Goal: Task Accomplishment & Management: Manage account settings

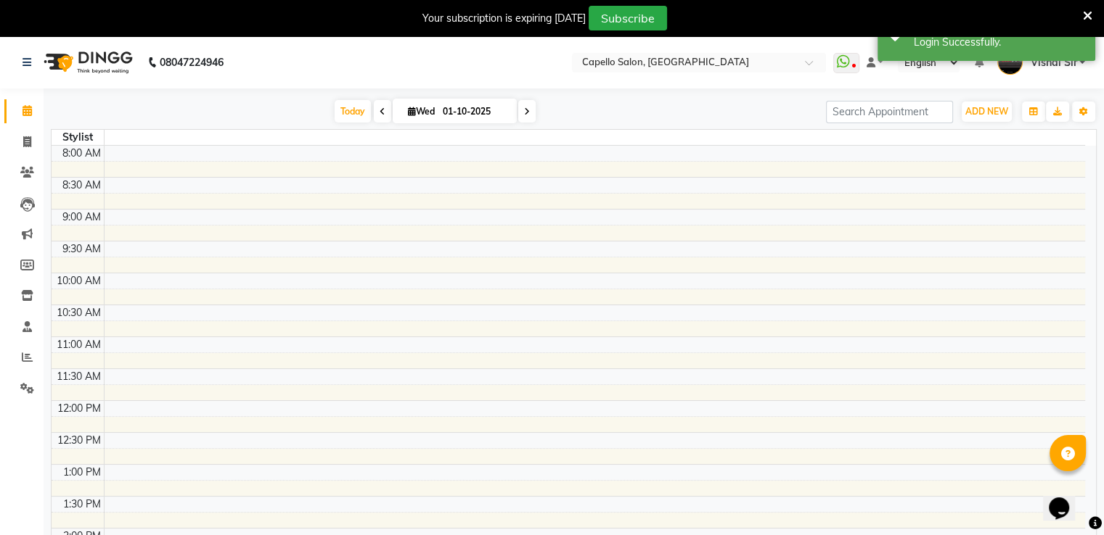
click at [1085, 17] on icon at bounding box center [1086, 15] width 9 height 13
click at [1085, 17] on div "Success Login Successfully." at bounding box center [986, 35] width 218 height 52
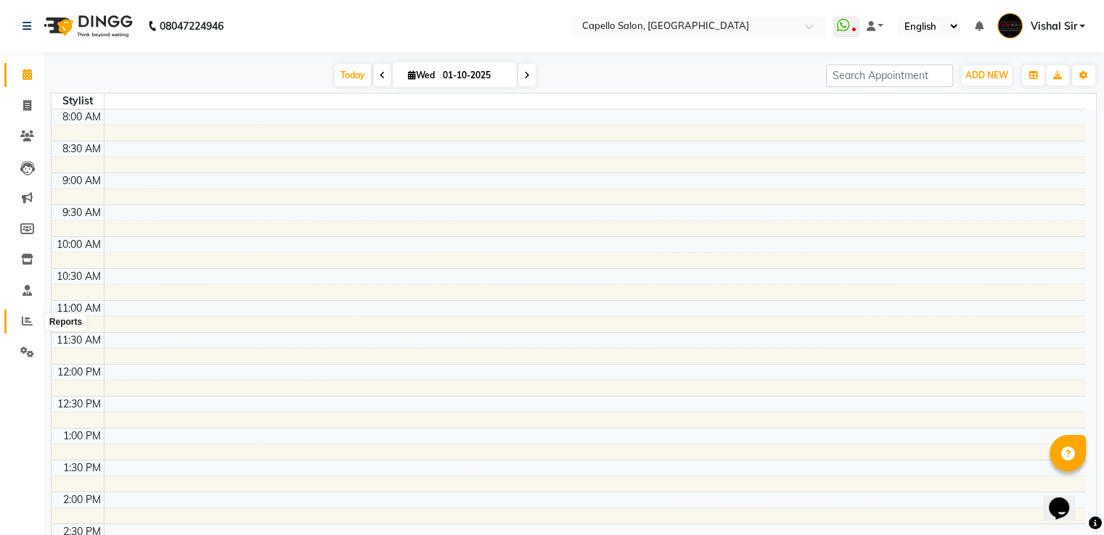
click at [22, 320] on icon at bounding box center [27, 321] width 11 height 11
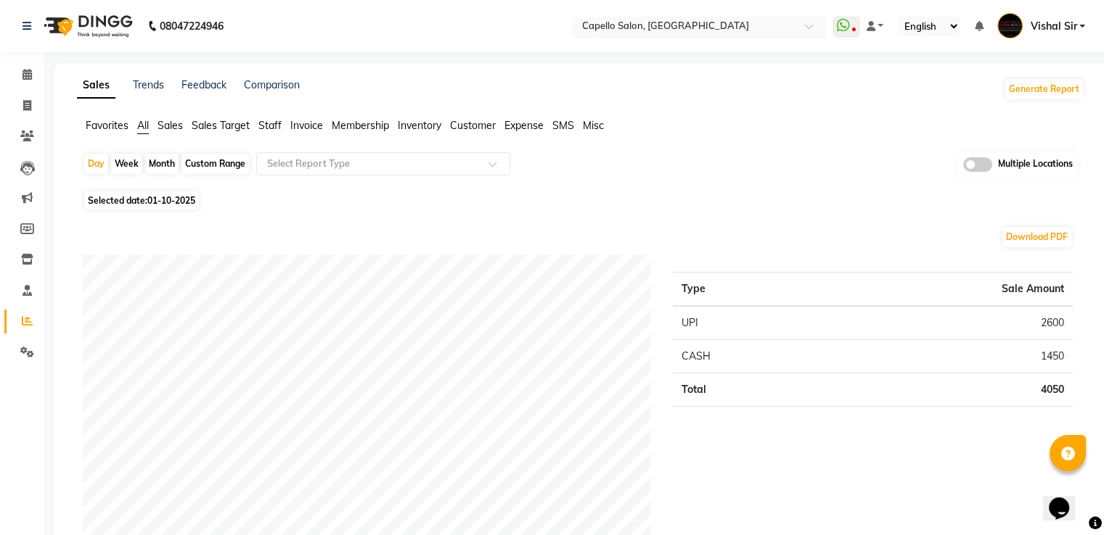
click at [712, 33] on input "text" at bounding box center [684, 27] width 210 height 15
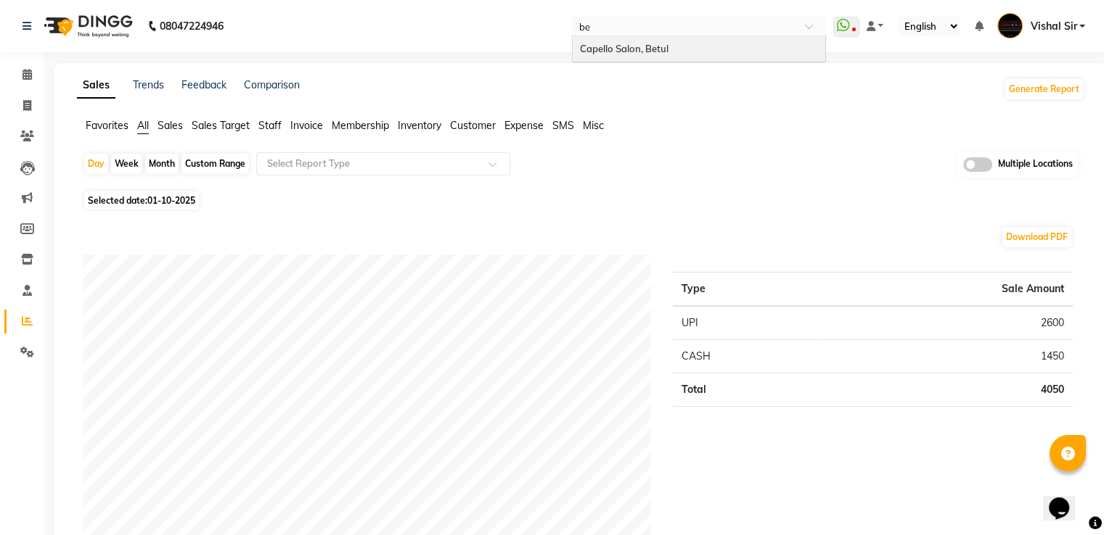
type input "bet"
click at [660, 47] on span "Capello Salon, Betul" at bounding box center [624, 49] width 89 height 12
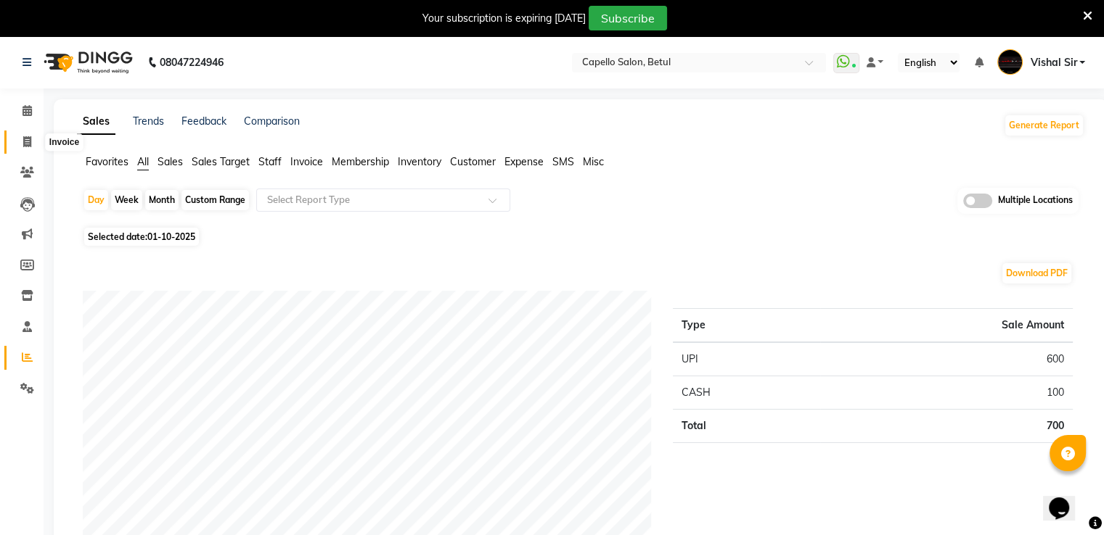
click at [29, 143] on icon at bounding box center [27, 141] width 8 height 11
select select "service"
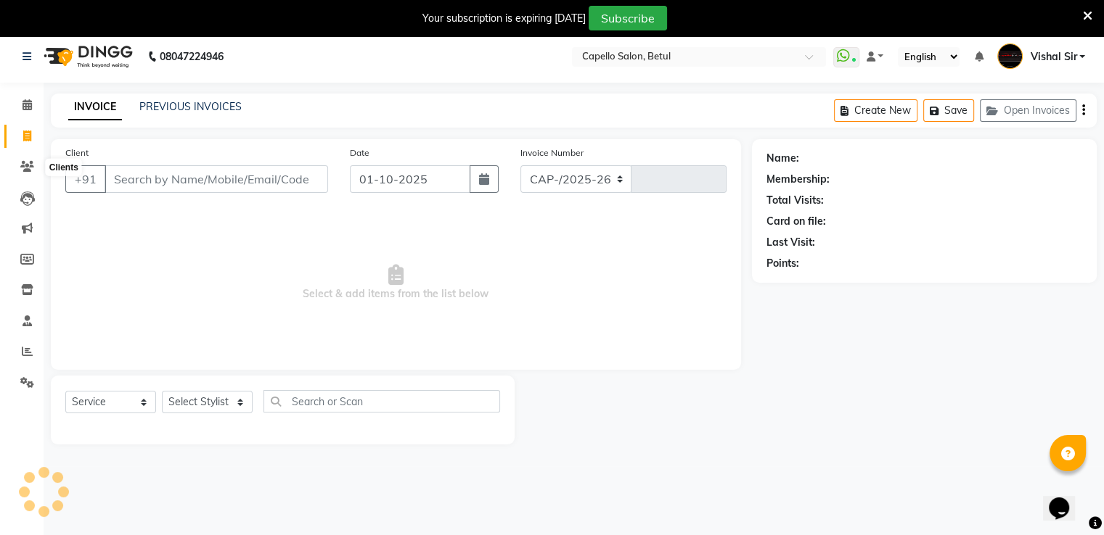
select select "8951"
type input "0482"
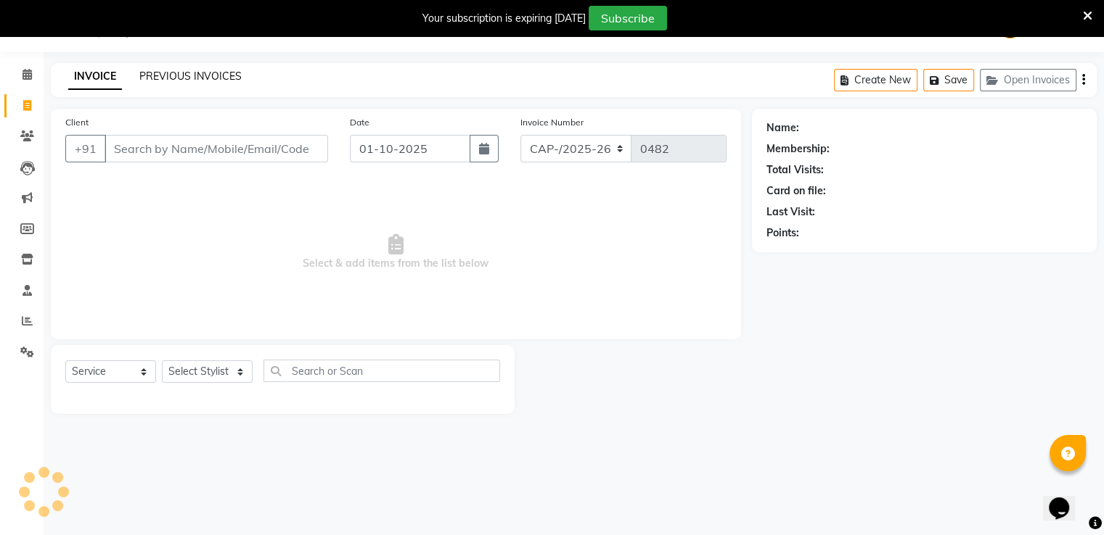
click at [206, 77] on link "PREVIOUS INVOICES" at bounding box center [190, 76] width 102 height 13
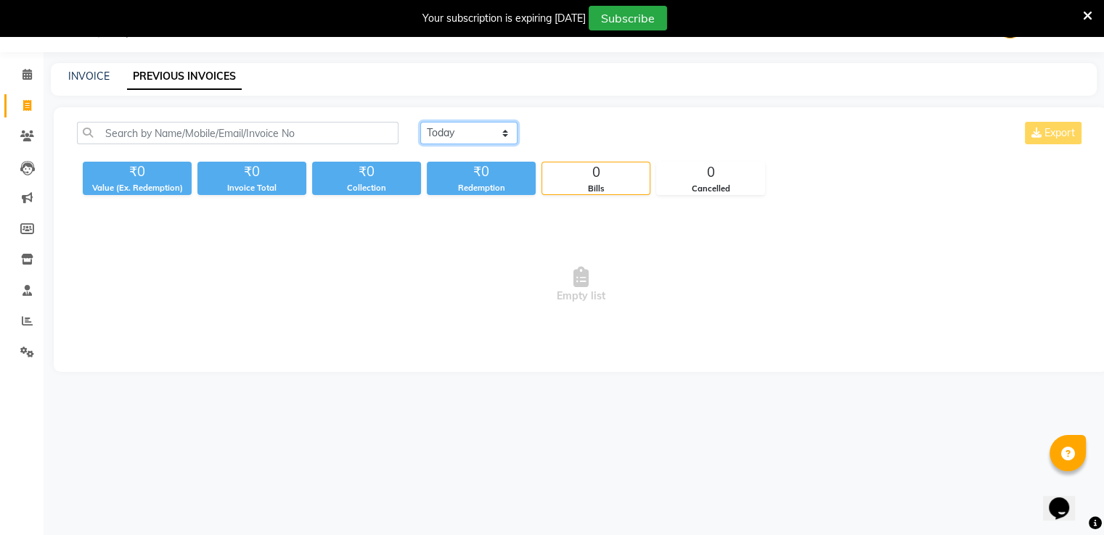
click at [485, 133] on select "Today Yesterday Custom Range" at bounding box center [468, 133] width 97 height 22
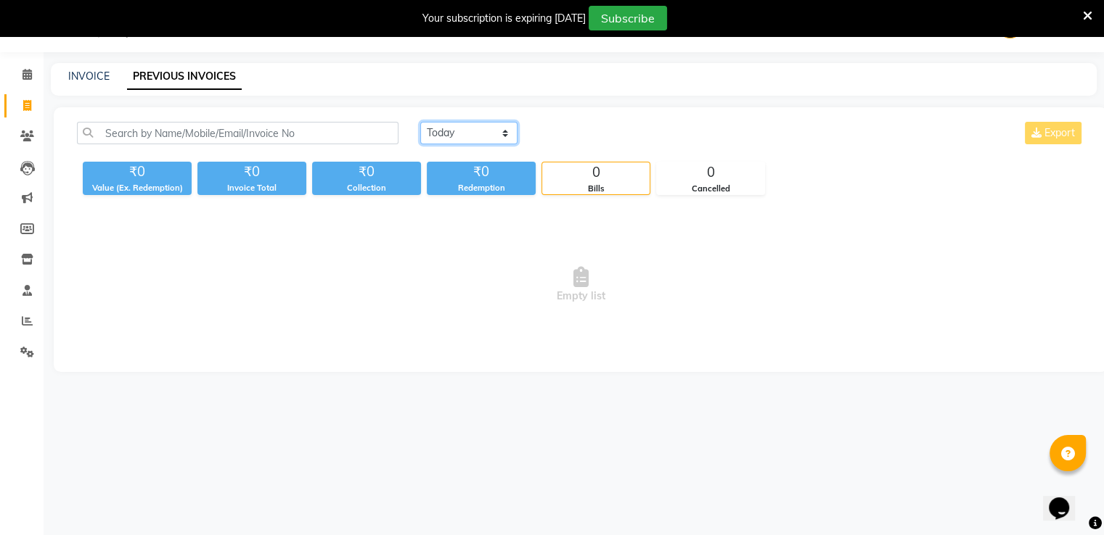
select select "range"
click at [420, 122] on select "Today Yesterday Custom Range" at bounding box center [468, 133] width 97 height 22
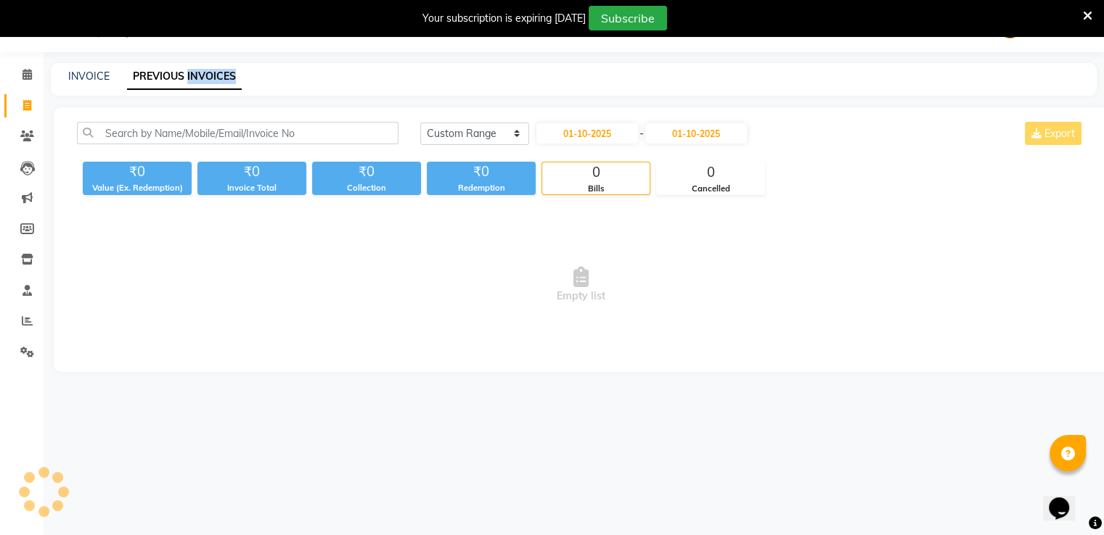
click at [498, 194] on div "₹0 Redemption" at bounding box center [481, 178] width 109 height 33
click at [614, 131] on input "01-10-2025" at bounding box center [587, 133] width 102 height 20
select select "10"
select select "2025"
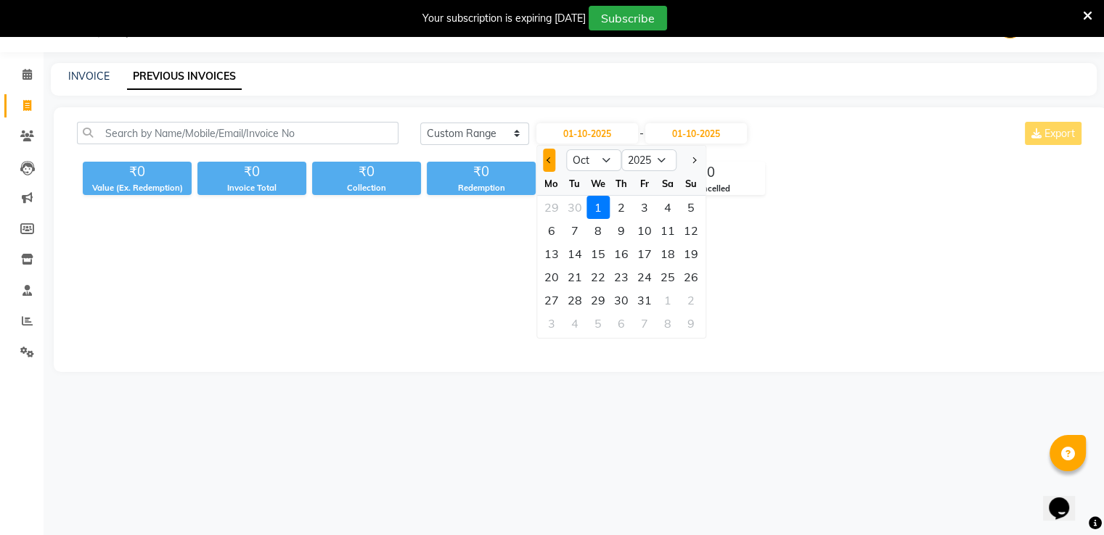
click at [549, 160] on span "Previous month" at bounding box center [549, 160] width 6 height 6
select select "9"
click at [551, 203] on div "1" at bounding box center [551, 207] width 23 height 23
type input "01-09-2025"
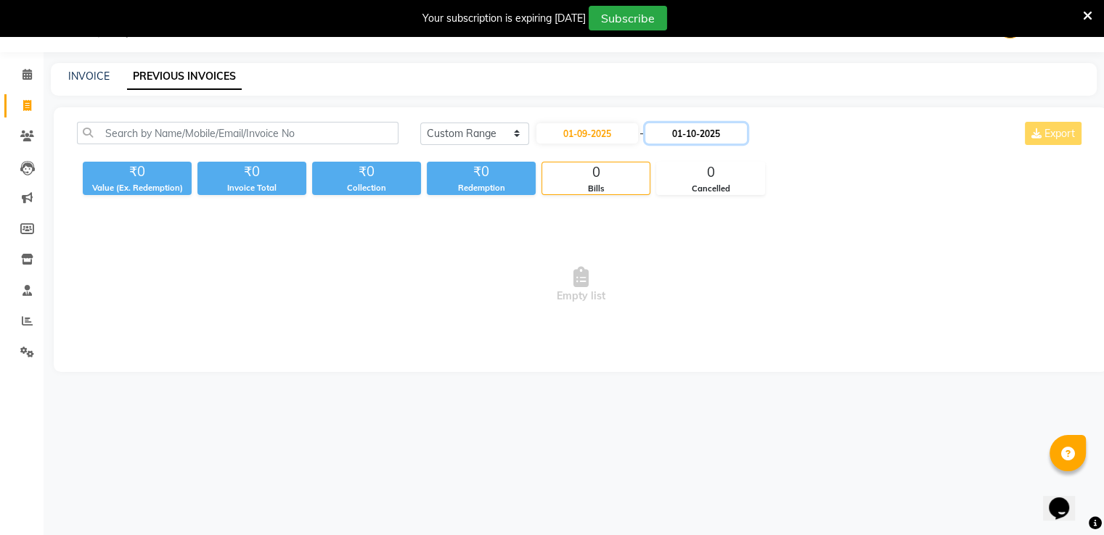
click at [706, 133] on input "01-10-2025" at bounding box center [696, 133] width 102 height 20
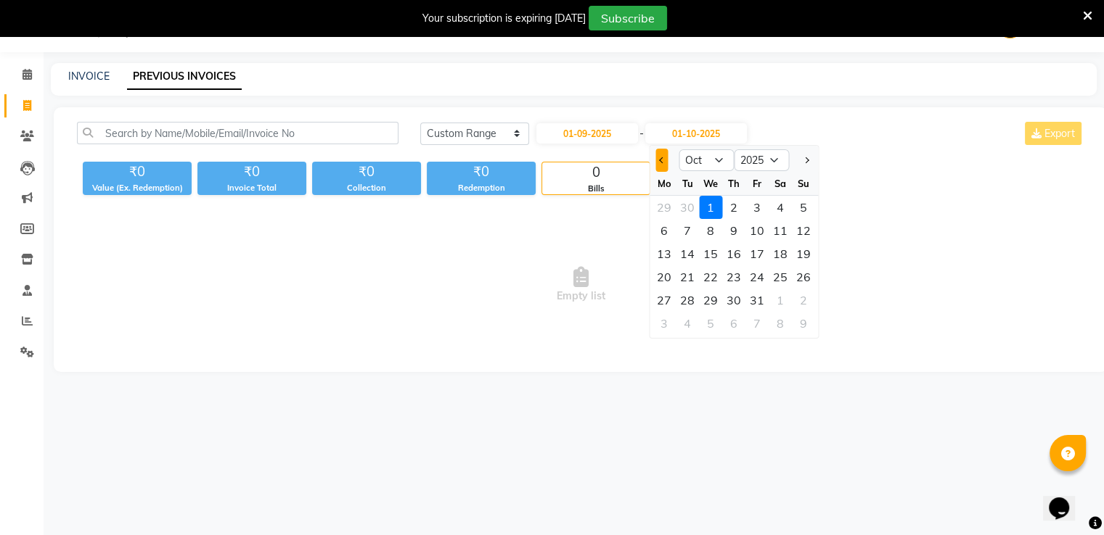
click at [662, 165] on button "Previous month" at bounding box center [661, 160] width 12 height 23
select select "9"
click at [692, 300] on div "30" at bounding box center [686, 300] width 23 height 23
type input "30-09-2025"
click at [692, 300] on span "Empty list" at bounding box center [580, 285] width 1007 height 145
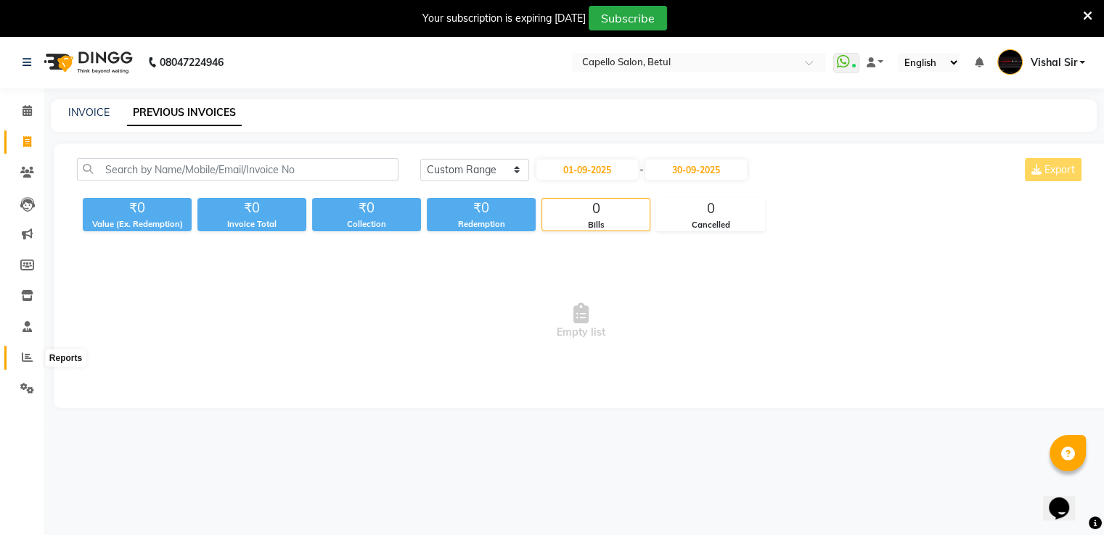
click at [25, 361] on icon at bounding box center [27, 357] width 11 height 11
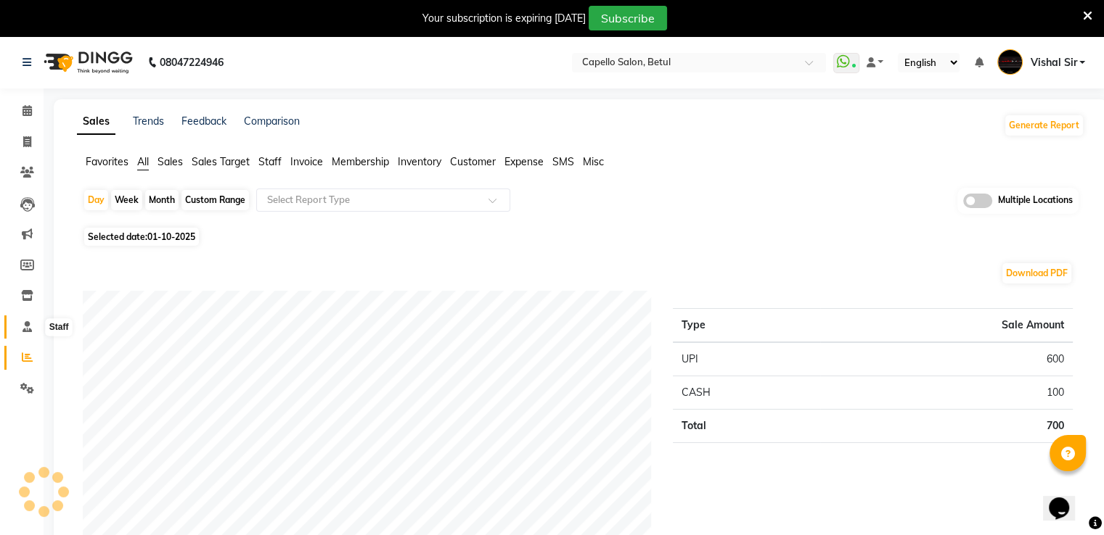
click at [25, 326] on icon at bounding box center [26, 326] width 9 height 11
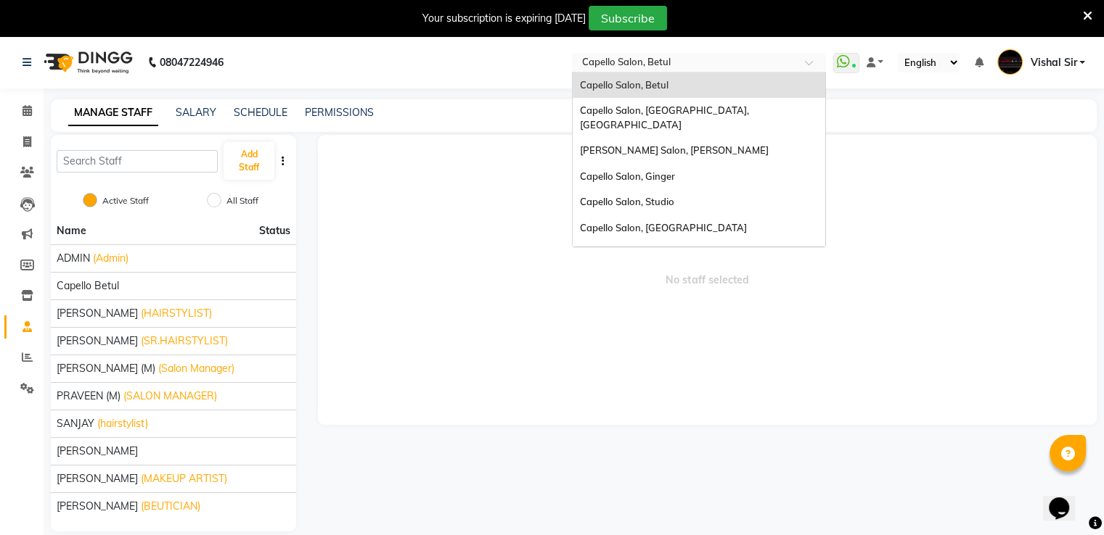
click at [808, 59] on span at bounding box center [814, 66] width 18 height 15
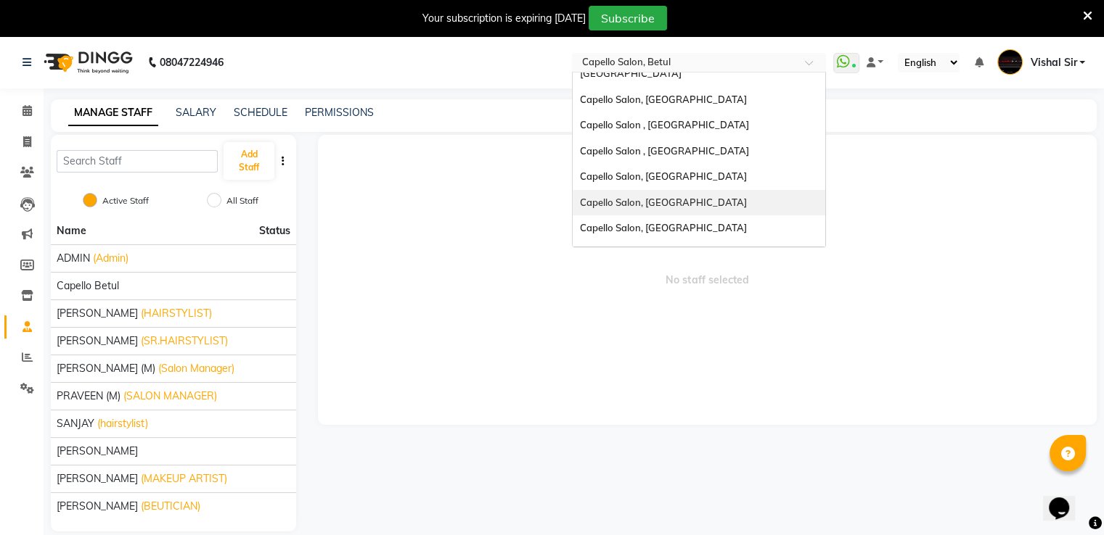
scroll to position [392, 0]
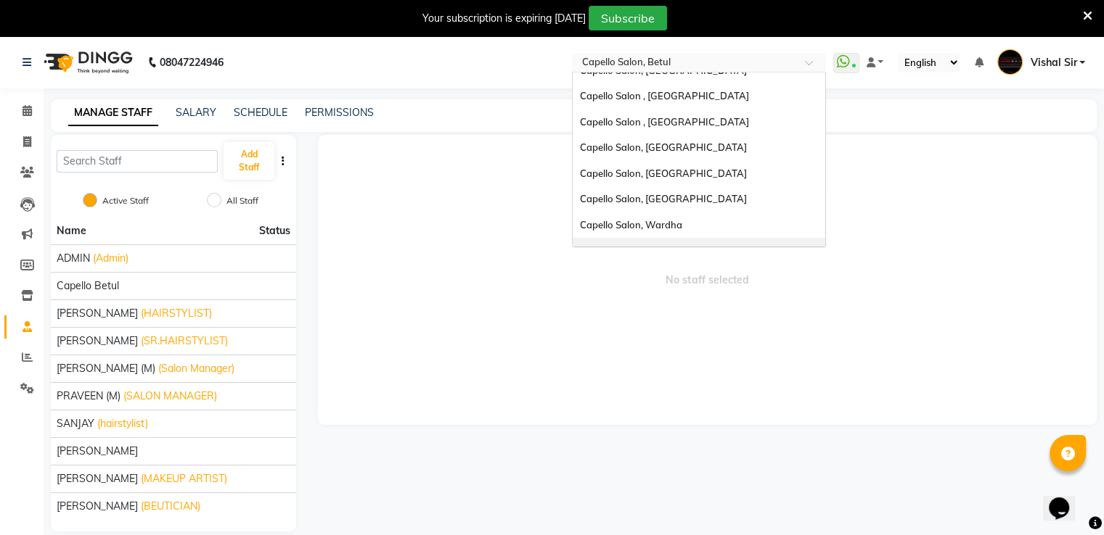
click at [630, 245] on span "Capello Salon, Tilak Nagar (Ho)" at bounding box center [652, 258] width 144 height 26
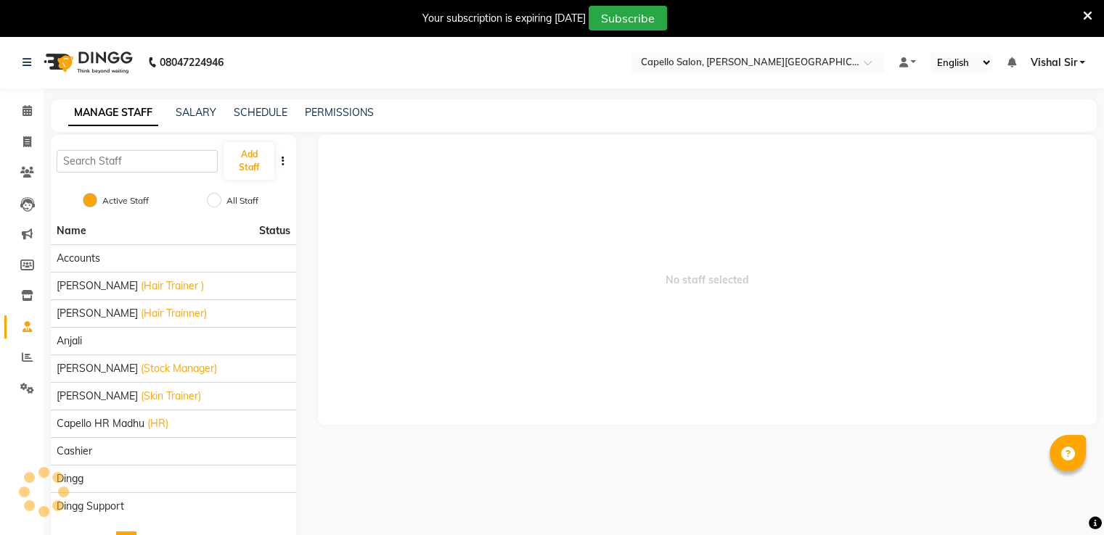
select select "en"
click at [351, 111] on link "PERMISSIONS" at bounding box center [339, 112] width 69 height 13
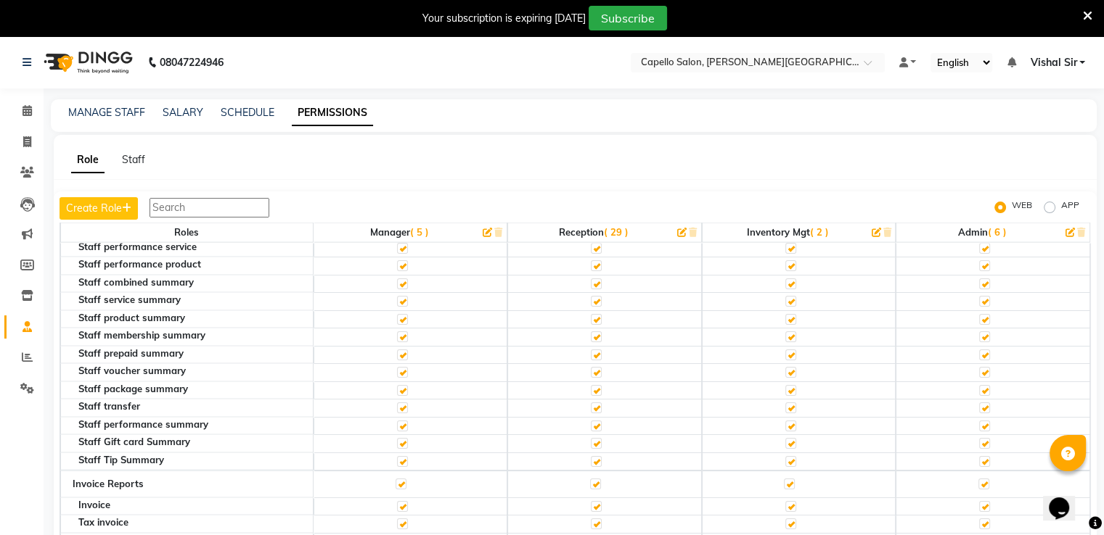
scroll to position [3410, 0]
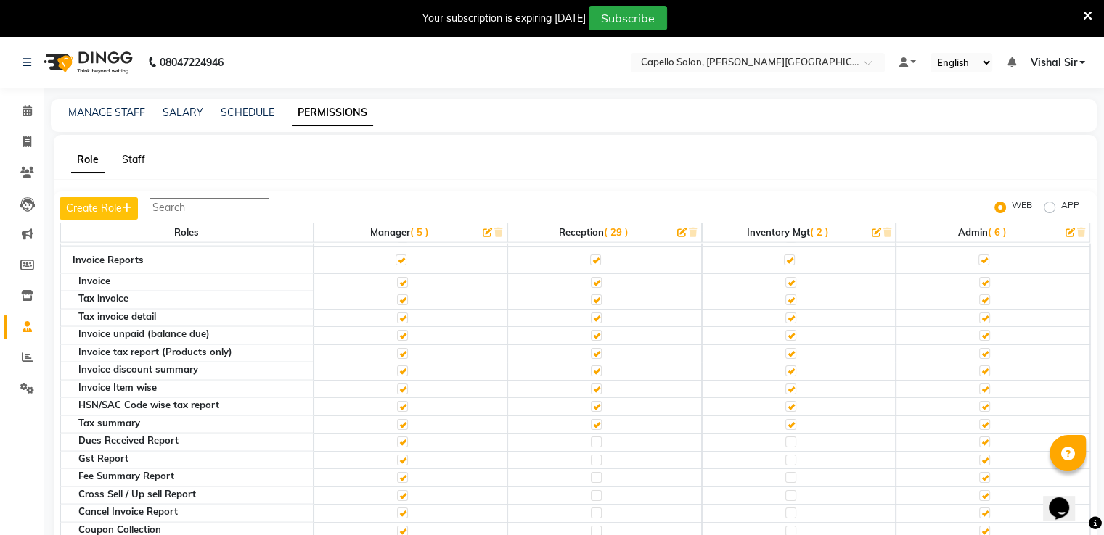
click at [131, 158] on link "Staff" at bounding box center [133, 159] width 23 height 13
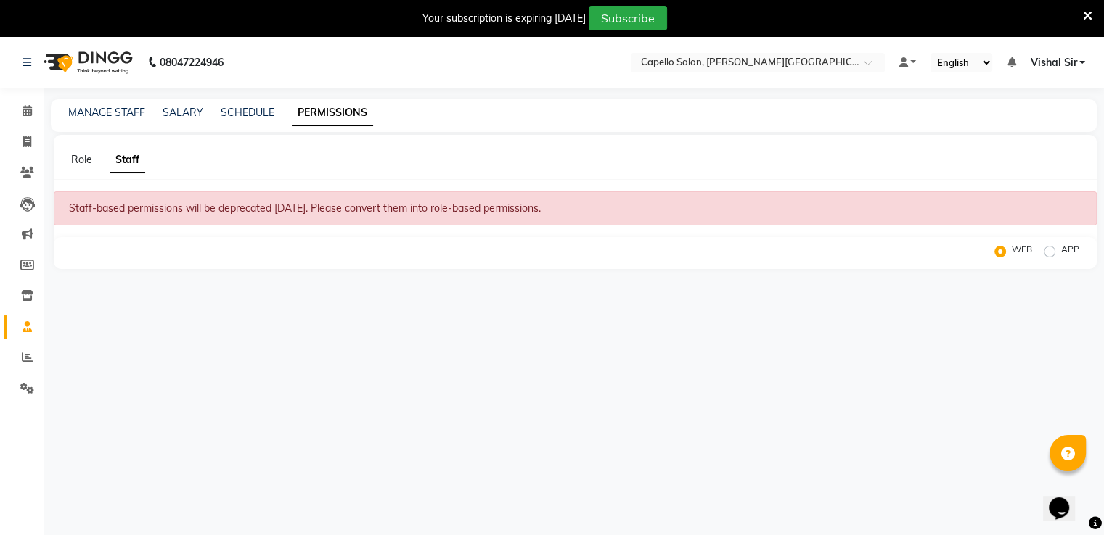
click at [514, 201] on div "Staff-based permissions will be deprecated [DATE]. Please convert them into rol…" at bounding box center [575, 209] width 1043 height 34
click at [1061, 255] on label "APP" at bounding box center [1070, 251] width 18 height 17
click at [1048, 255] on input "APP" at bounding box center [1051, 252] width 10 height 10
radio input "true"
click at [1011, 251] on label "WEB" at bounding box center [1021, 251] width 20 height 17
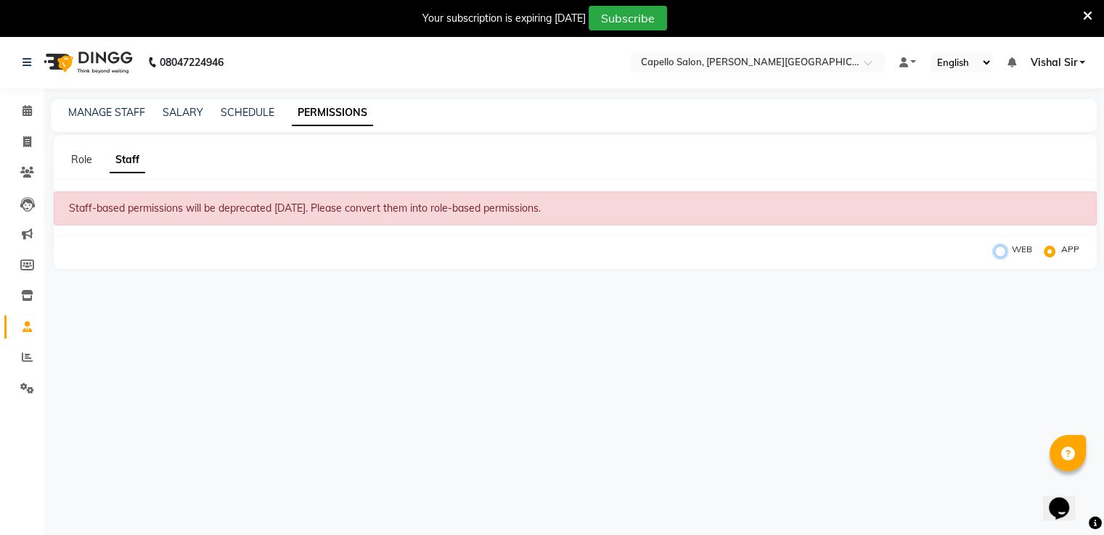
click at [1003, 251] on input "WEB" at bounding box center [1002, 252] width 10 height 10
radio input "true"
click at [122, 112] on link "MANAGE STAFF" at bounding box center [106, 112] width 77 height 13
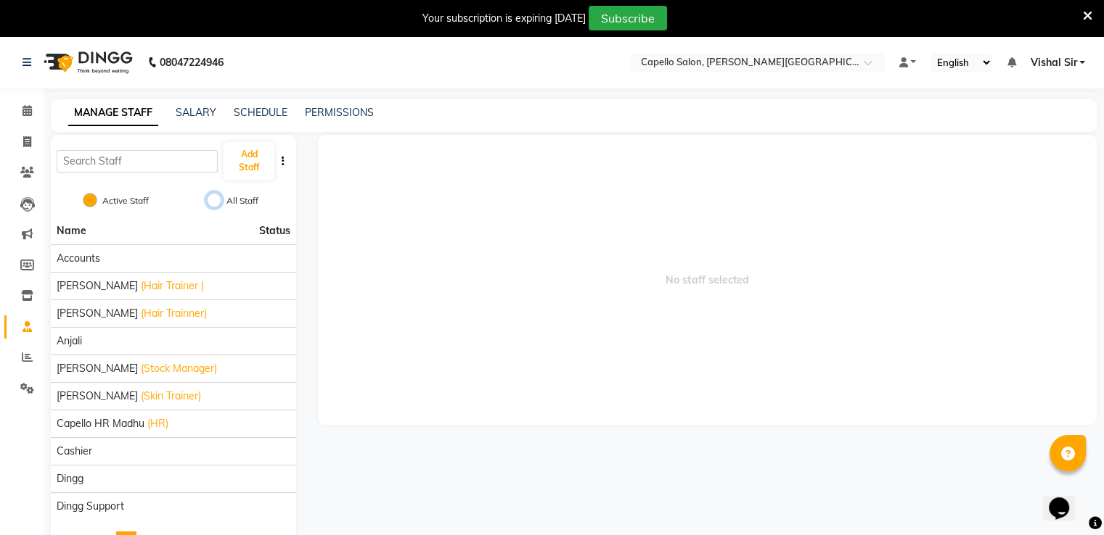
click at [215, 201] on input "All Staff" at bounding box center [214, 200] width 15 height 15
radio input "true"
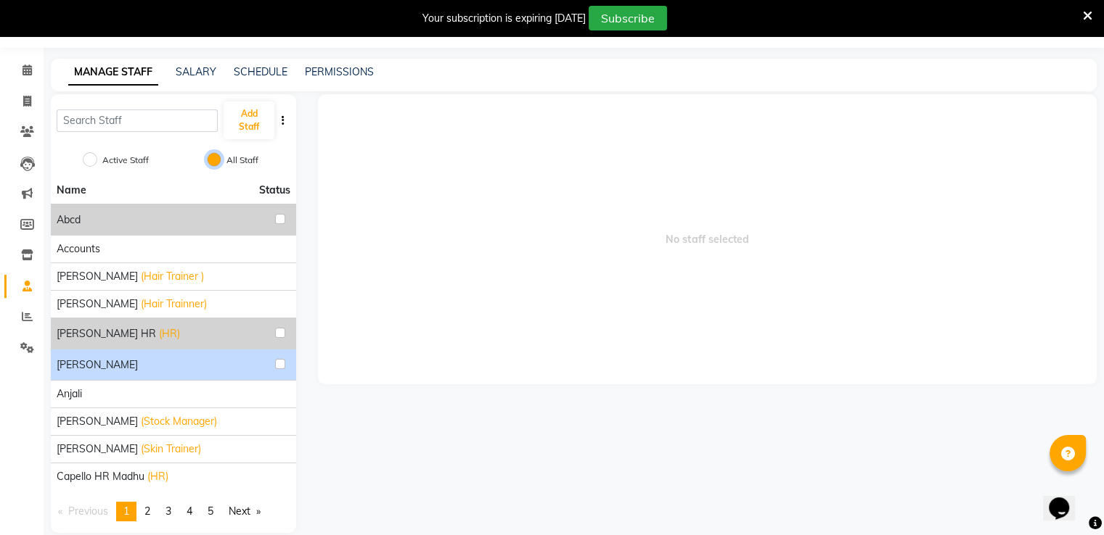
scroll to position [59, 0]
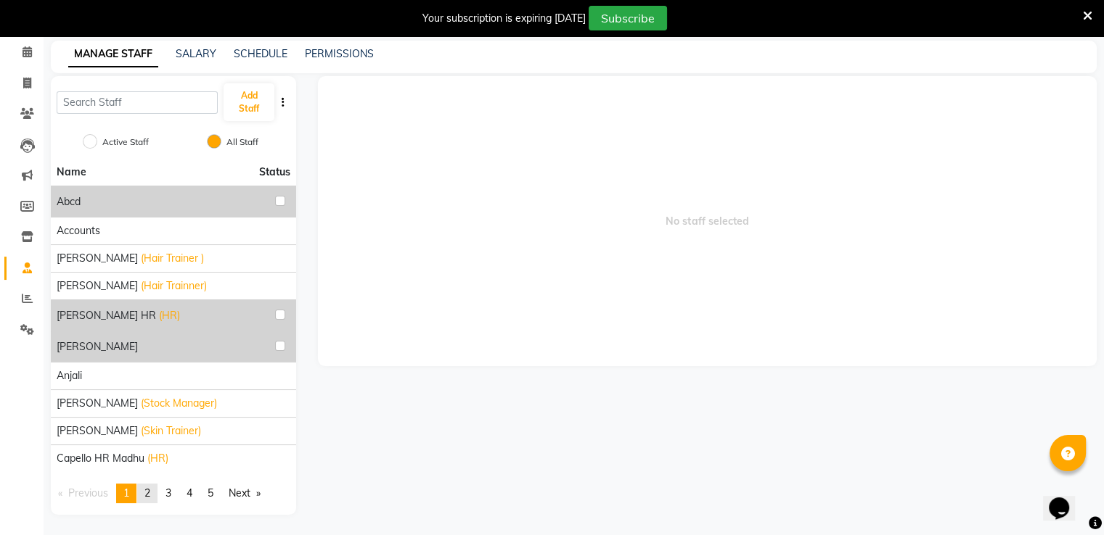
click at [154, 501] on link "page 2" at bounding box center [147, 494] width 20 height 20
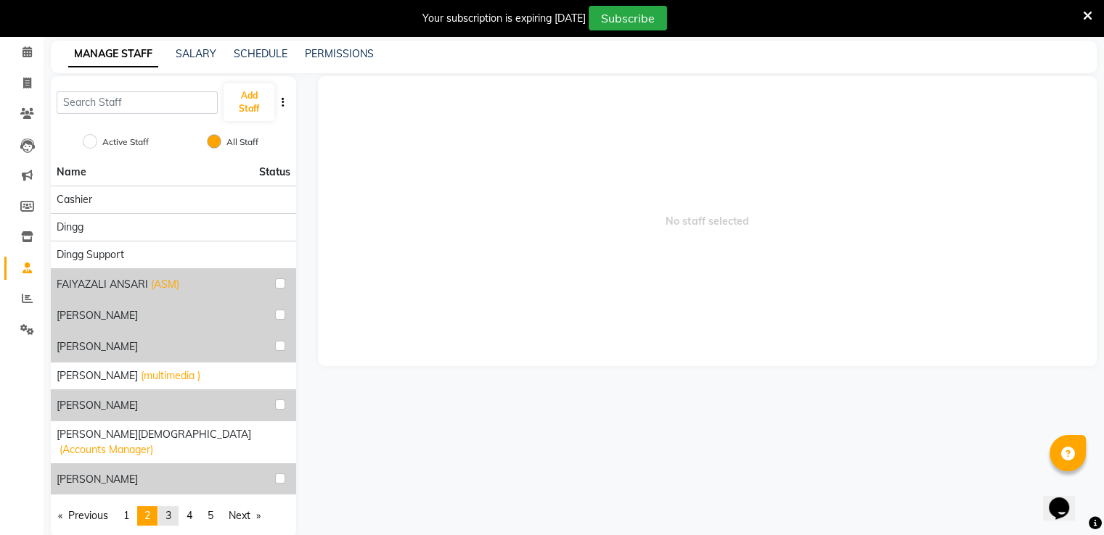
click at [168, 506] on link "page 3" at bounding box center [168, 516] width 20 height 20
click at [168, 506] on li "page 3" at bounding box center [168, 516] width 20 height 20
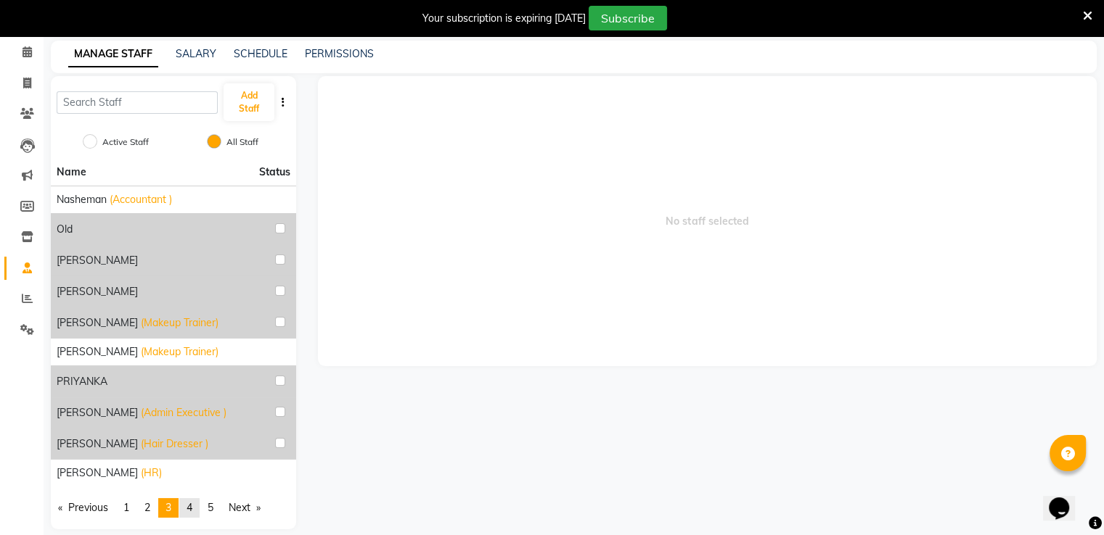
click at [187, 509] on link "page 4" at bounding box center [189, 508] width 20 height 20
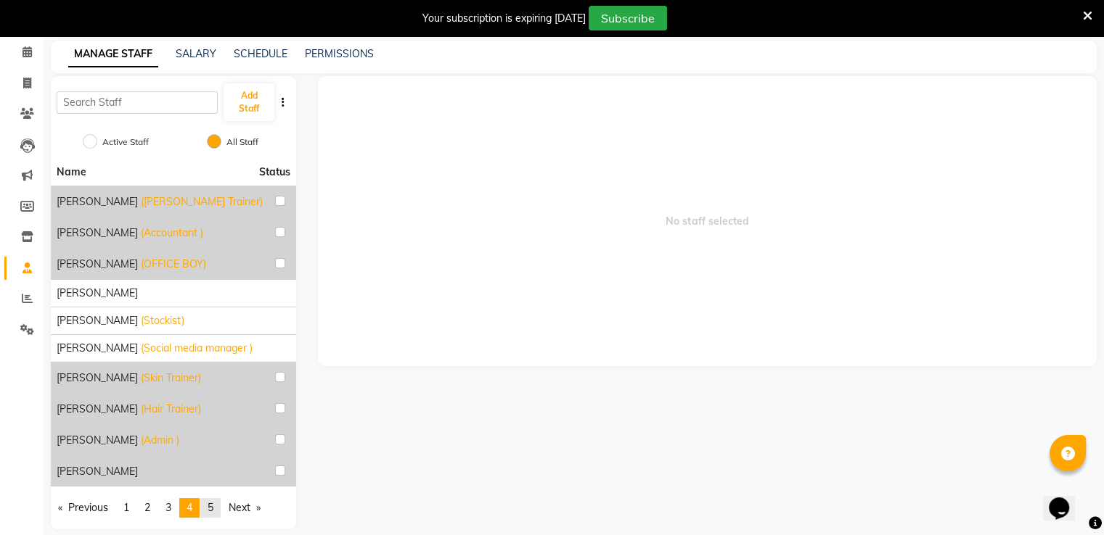
click at [210, 515] on link "page 5" at bounding box center [210, 508] width 20 height 20
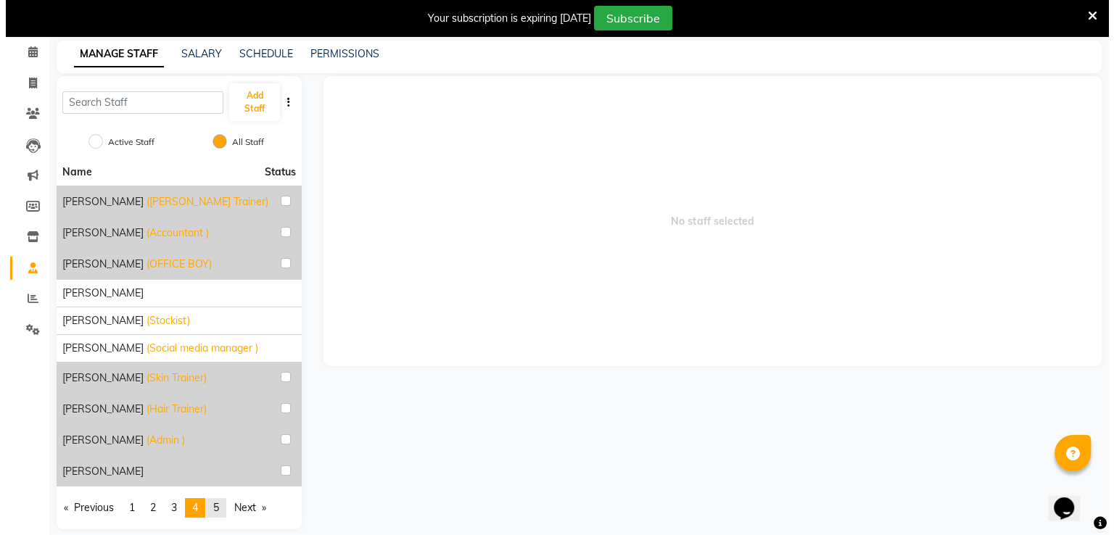
scroll to position [36, 0]
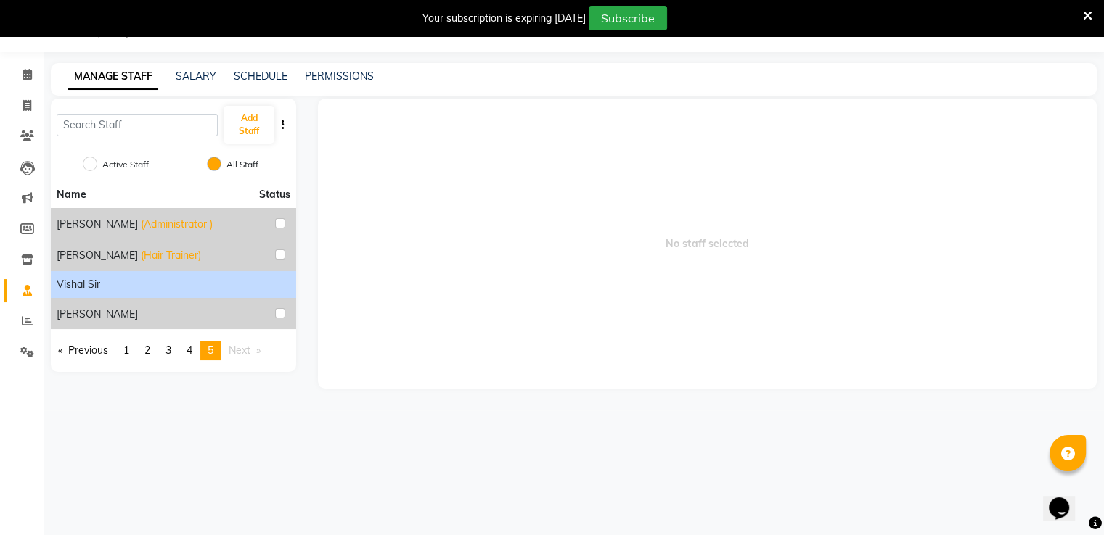
click at [273, 287] on div "Vishal Sir" at bounding box center [174, 284] width 234 height 15
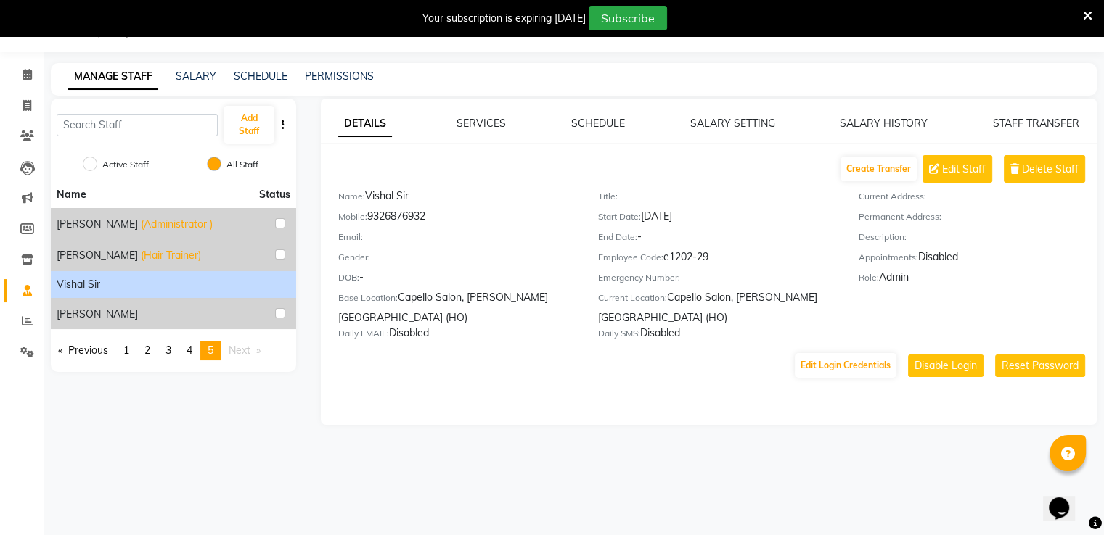
drag, startPoint x: 282, startPoint y: 284, endPoint x: 273, endPoint y: 279, distance: 10.7
click at [273, 279] on div "Vishal Sir" at bounding box center [174, 284] width 234 height 15
click at [271, 282] on div "Vishal Sir" at bounding box center [174, 284] width 234 height 15
click at [91, 164] on input "Active Staff" at bounding box center [90, 164] width 15 height 15
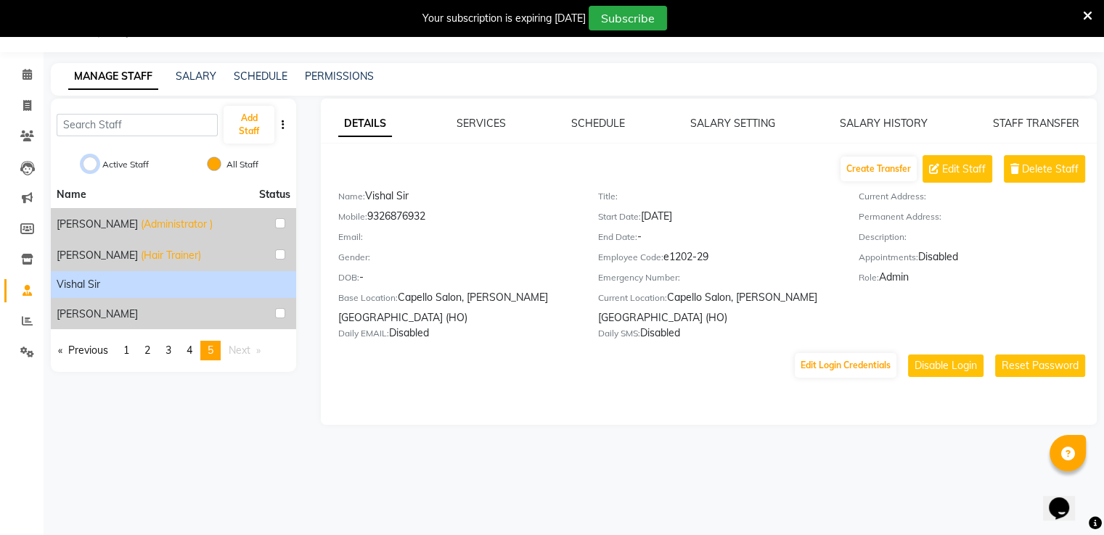
radio input "true"
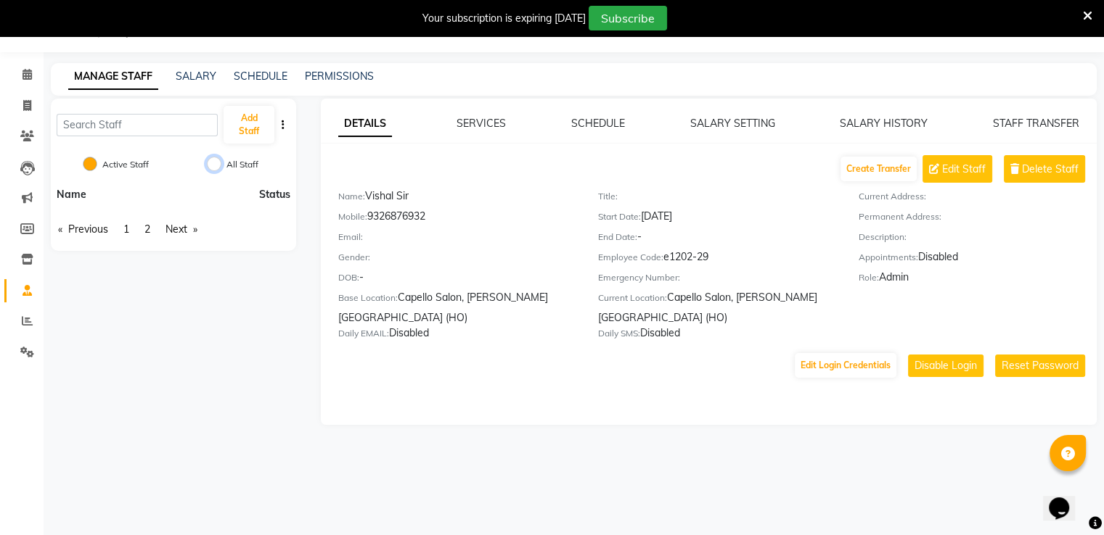
click at [215, 163] on input "All Staff" at bounding box center [214, 164] width 15 height 15
radio input "true"
radio input "false"
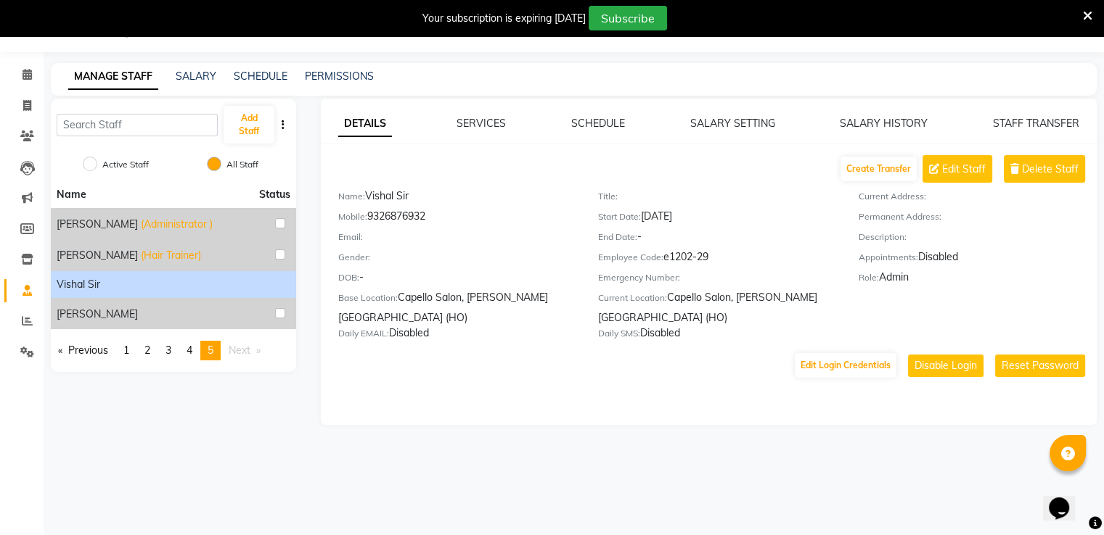
click at [285, 282] on div "Vishal Sir" at bounding box center [174, 284] width 234 height 15
click at [979, 172] on span "Edit Staff" at bounding box center [964, 169] width 44 height 15
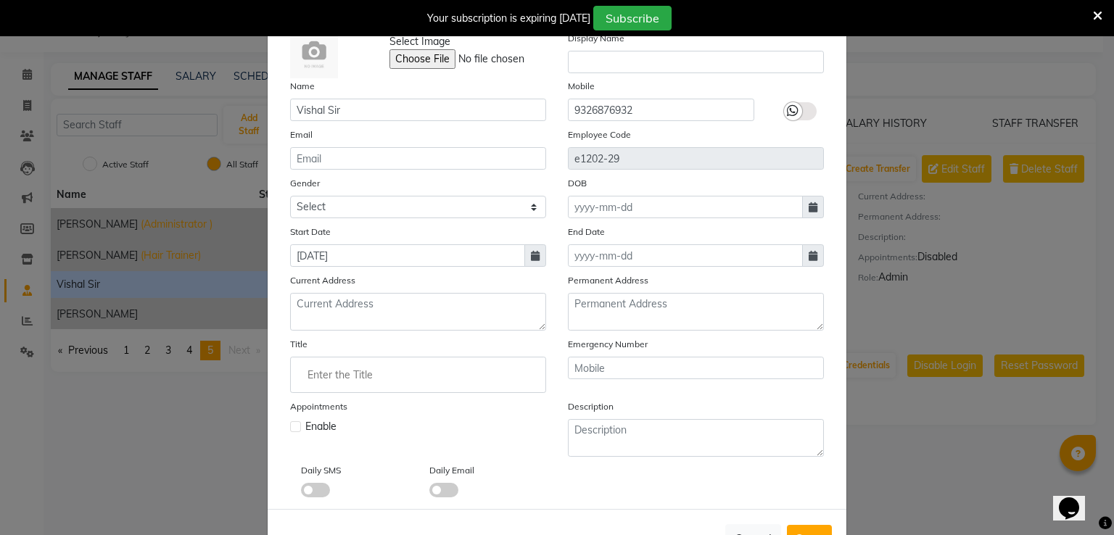
scroll to position [110, 0]
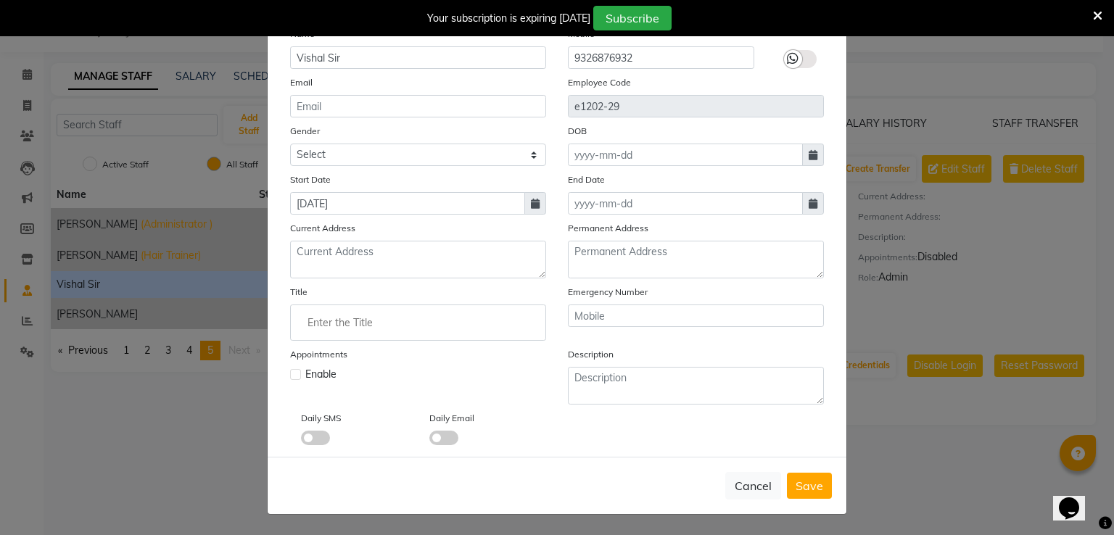
click at [290, 374] on label at bounding box center [295, 374] width 11 height 11
click at [290, 374] on input "checkbox" at bounding box center [294, 373] width 9 height 9
click at [290, 374] on label at bounding box center [295, 374] width 11 height 11
click at [290, 374] on input "checkbox" at bounding box center [294, 373] width 9 height 9
checkbox input "false"
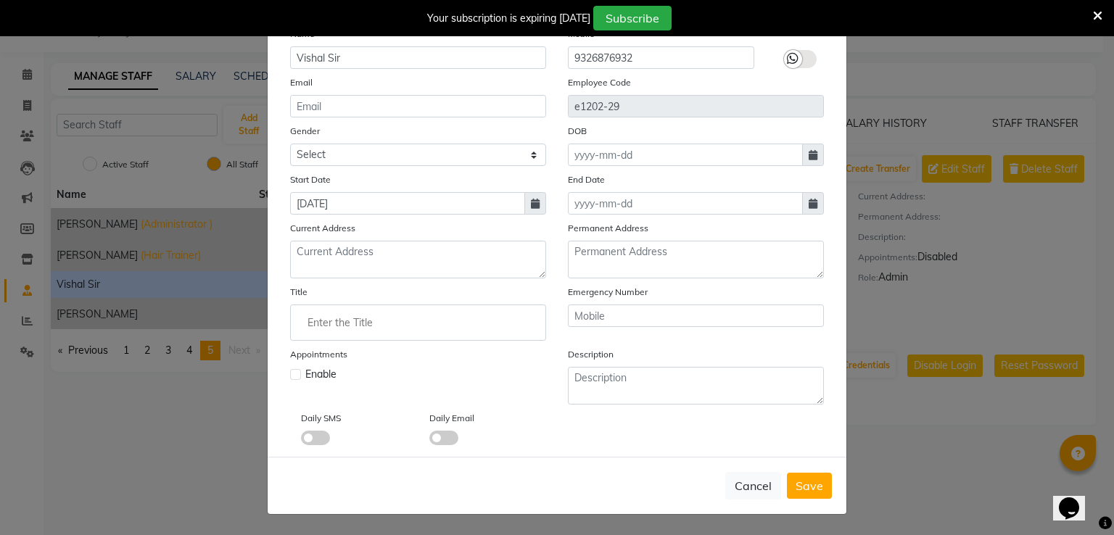
click at [796, 484] on span "Save" at bounding box center [810, 486] width 28 height 15
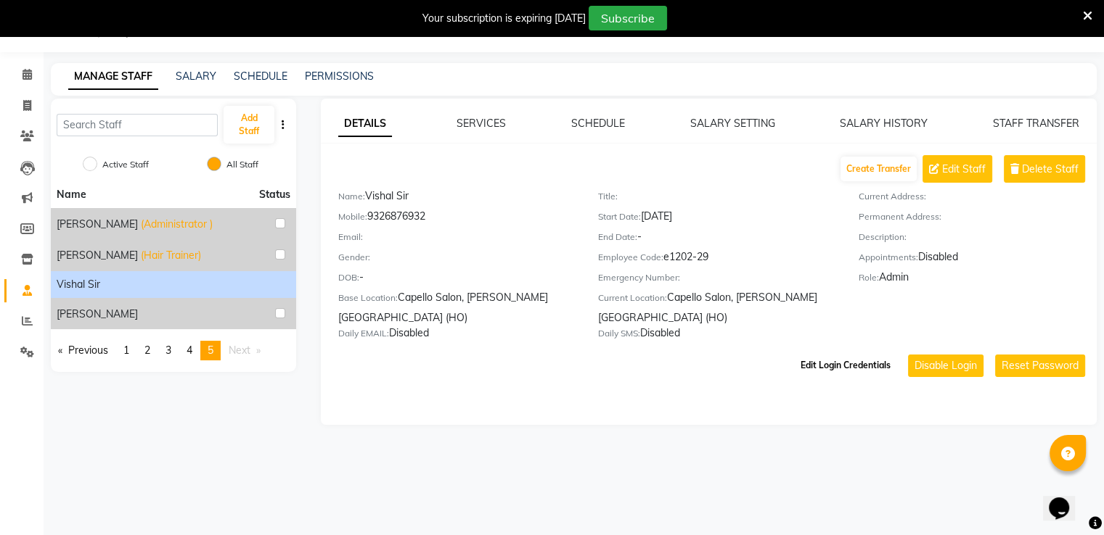
click at [850, 353] on button "Edit Login Credentials" at bounding box center [845, 365] width 102 height 25
select select "143"
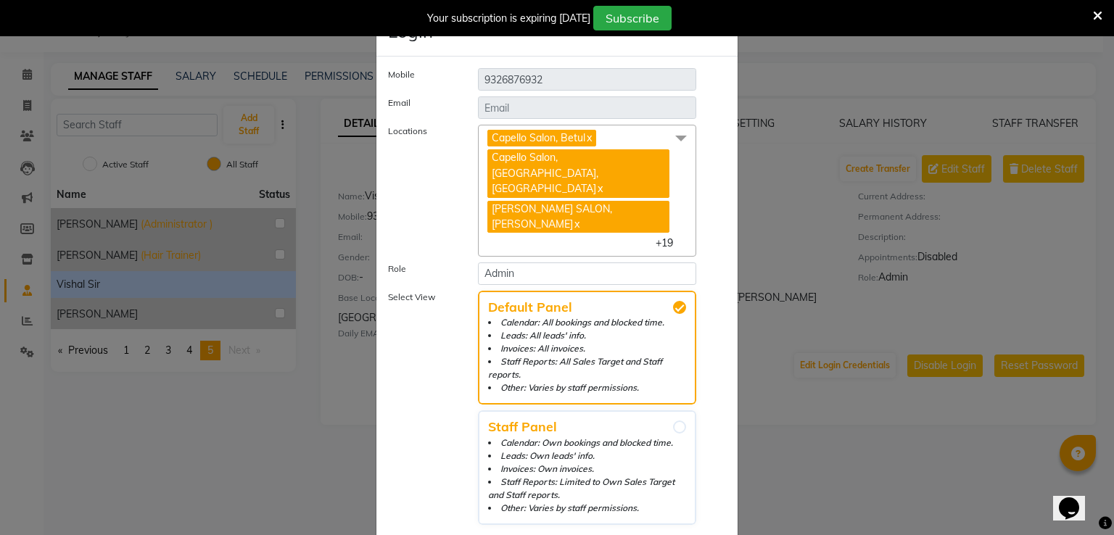
scroll to position [22, 0]
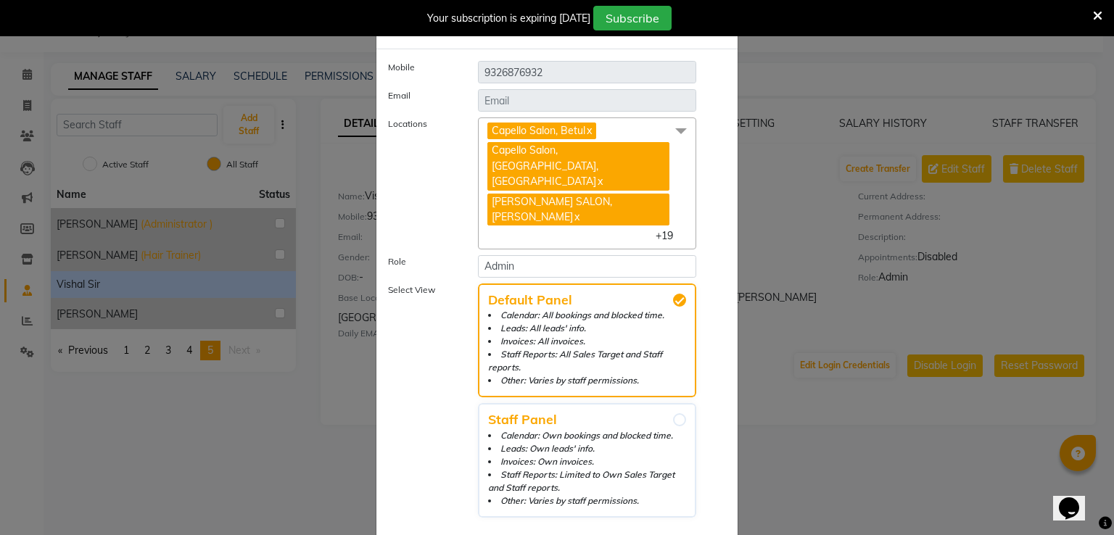
click at [678, 131] on span at bounding box center [681, 132] width 29 height 28
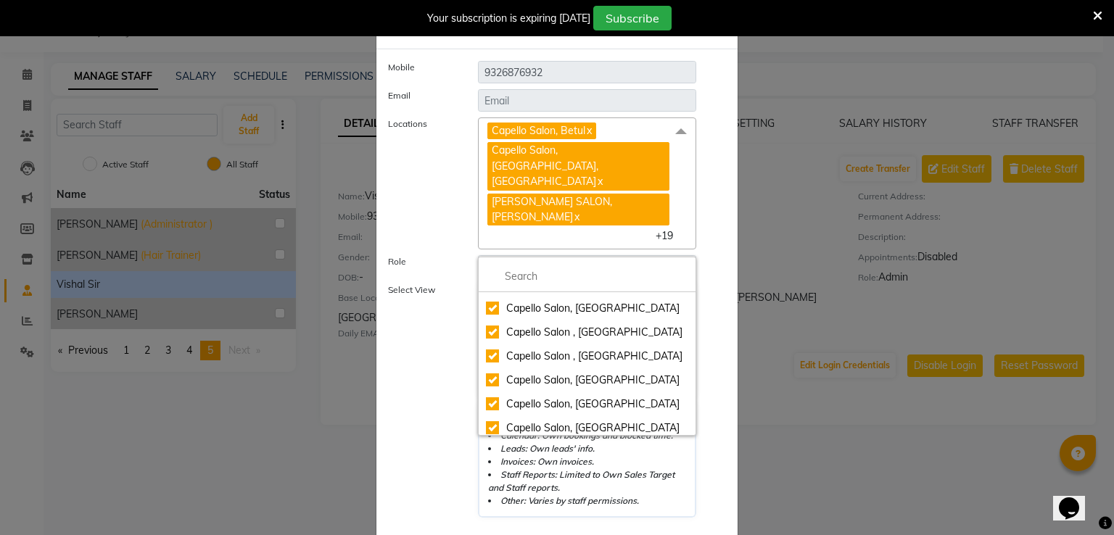
scroll to position [399, 0]
click at [535, 456] on div "Mobile 9326876932 Email Locations Capello Salon, Betul x Capello Salon, Uslapur…" at bounding box center [557, 292] width 361 height 486
click at [538, 454] on div "Mobile 9326876932 Email Locations Capello Salon, Betul x Capello Salon, Uslapur…" at bounding box center [557, 292] width 361 height 486
click at [539, 454] on div "Mobile 9326876932 Email Locations Capello Salon, Betul x Capello Salon, Uslapur…" at bounding box center [557, 292] width 361 height 486
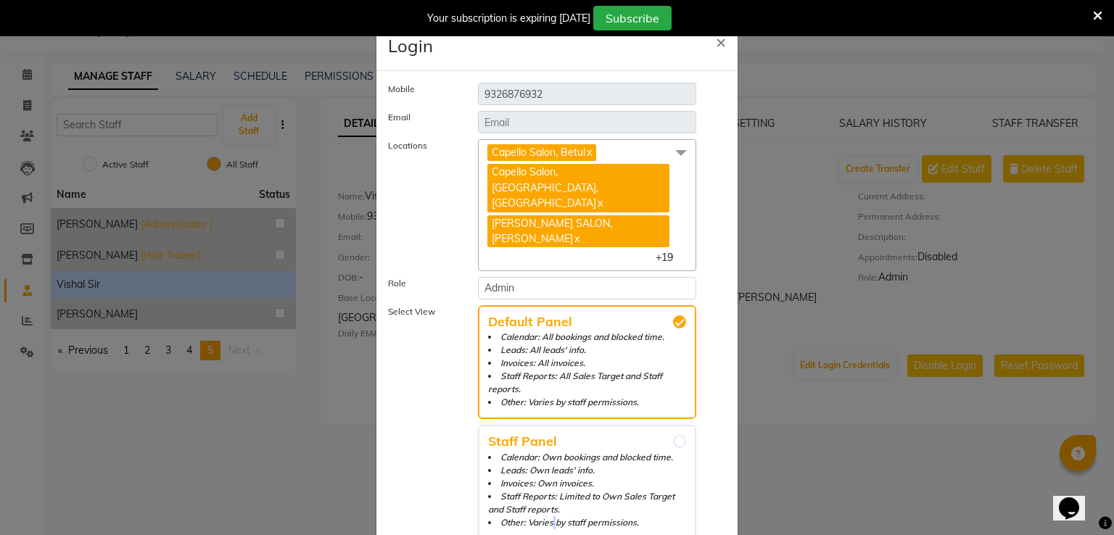
scroll to position [22, 0]
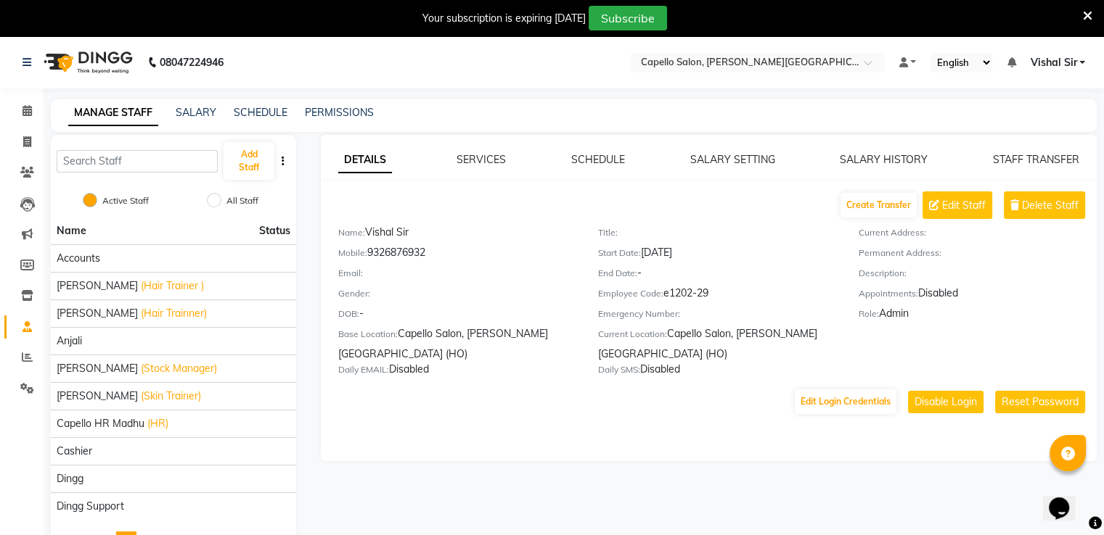
select select "en"
click at [949, 398] on button "Disable Login" at bounding box center [945, 402] width 75 height 22
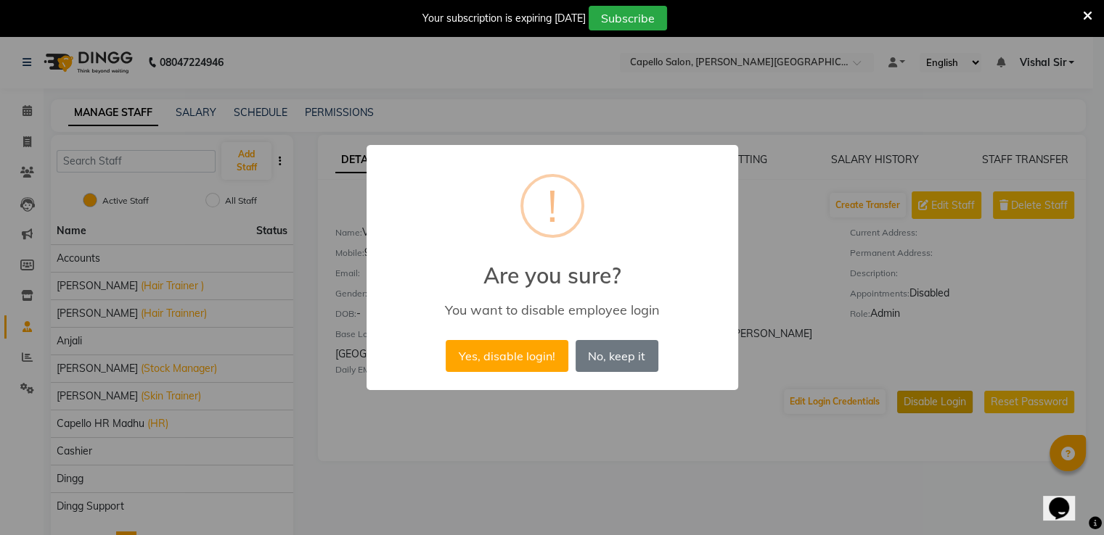
click at [949, 398] on div "× ! Are you sure? You want to disable employee login Yes, disable login! No No,…" at bounding box center [552, 267] width 1104 height 535
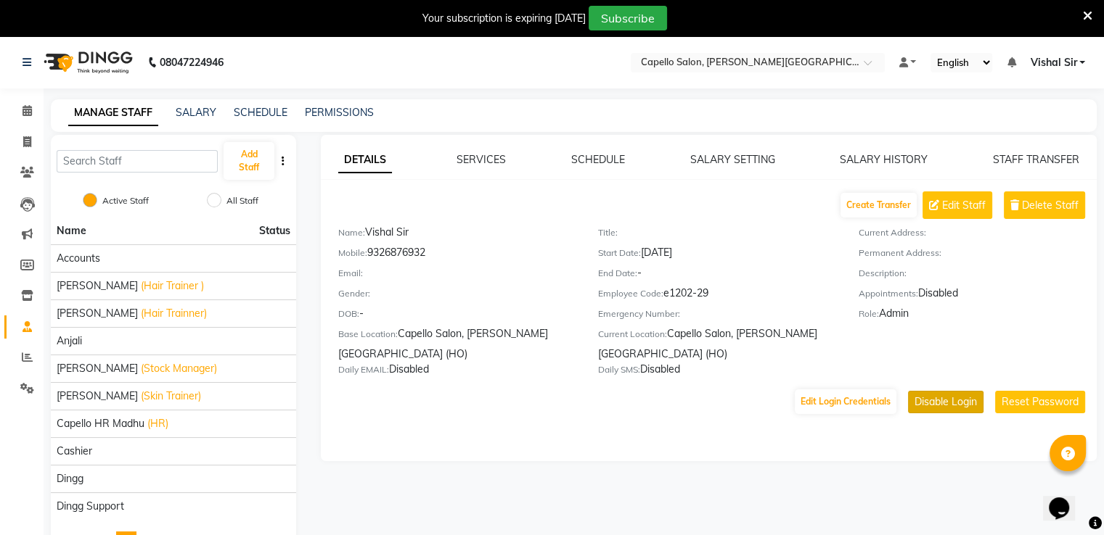
click at [928, 391] on button "Disable Login" at bounding box center [945, 402] width 75 height 22
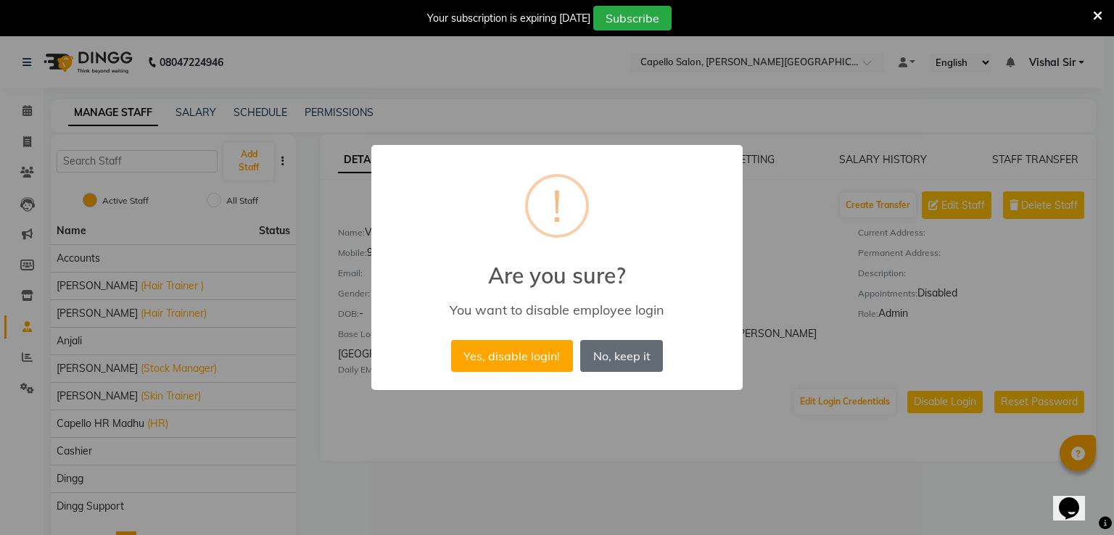
click at [617, 369] on button "No, keep it" at bounding box center [621, 356] width 83 height 32
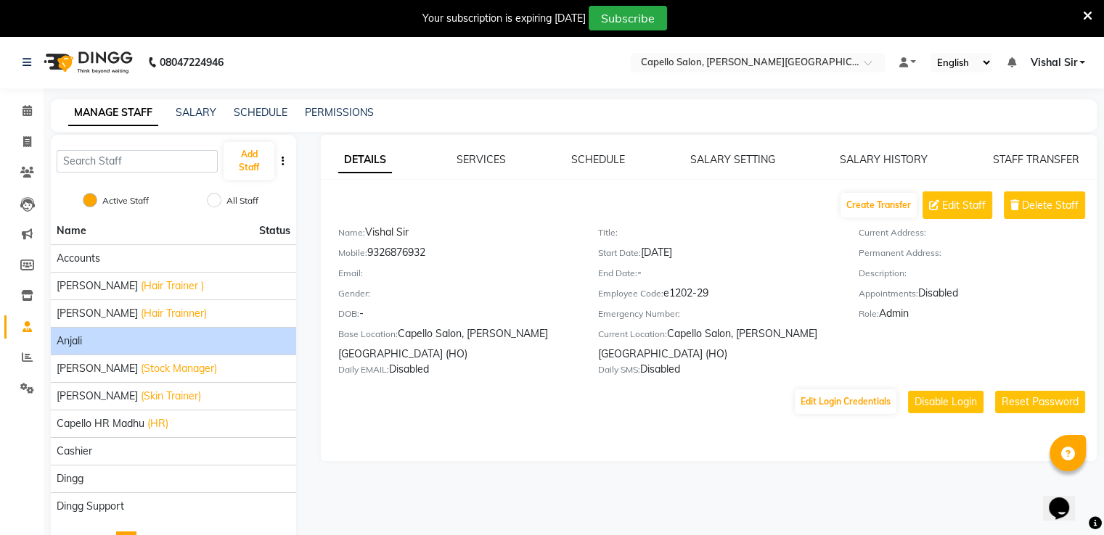
scroll to position [48, 0]
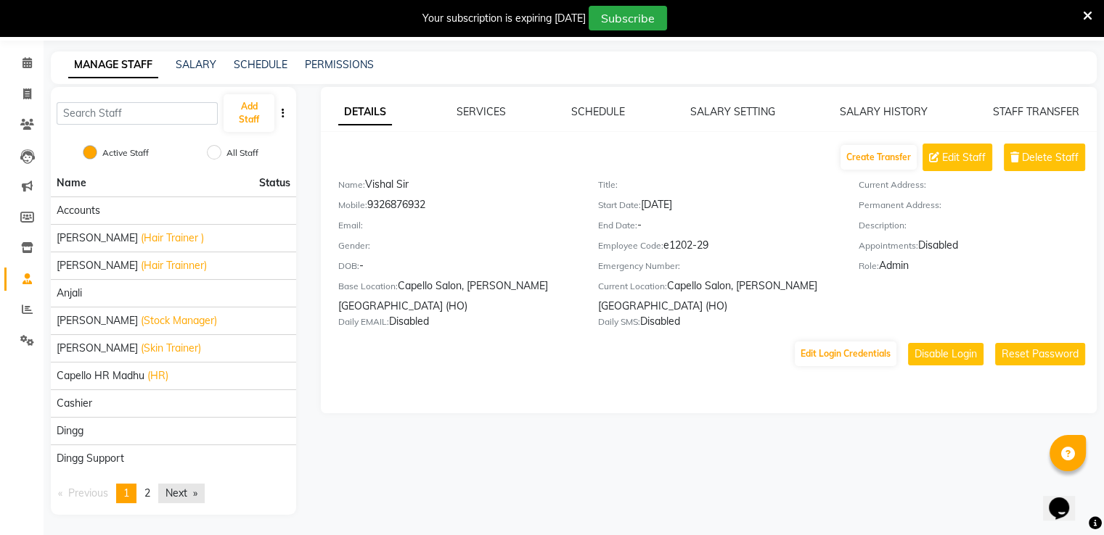
click at [182, 496] on link "Next page" at bounding box center [181, 494] width 46 height 20
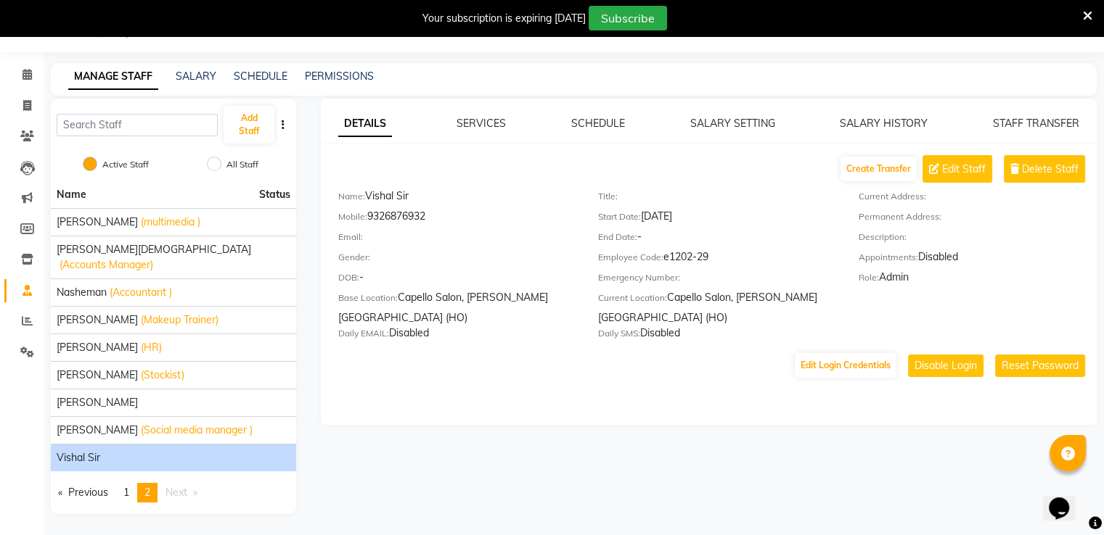
click at [182, 496] on div "Name Status Khushank Damahe (multimedia ) Mukesh Jumde (Accounts Manager) Nashe…" at bounding box center [173, 347] width 245 height 333
click at [270, 395] on div "Sandeep Kerketa" at bounding box center [174, 402] width 234 height 15
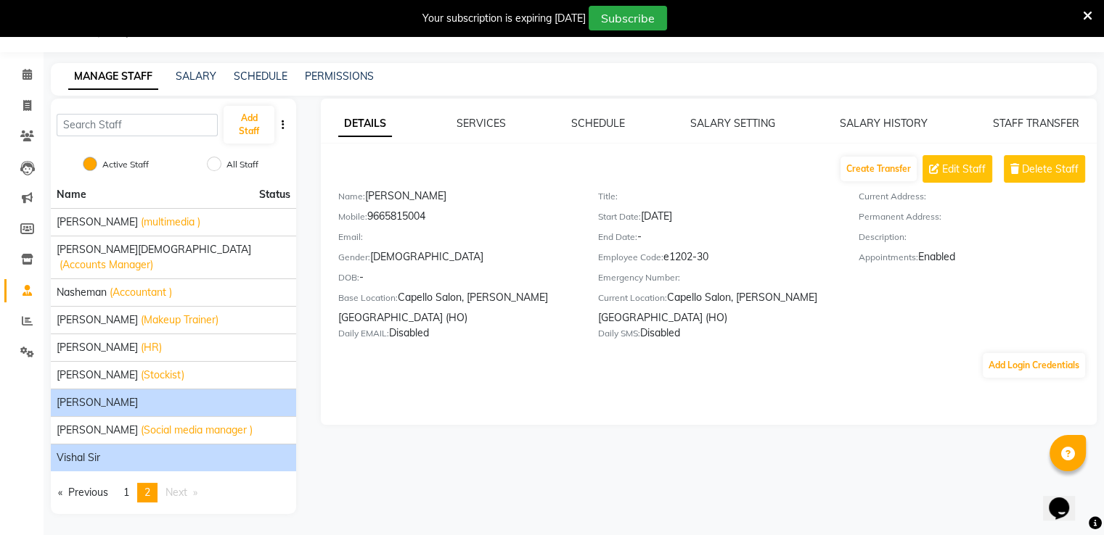
click at [258, 451] on div "Vishal Sir" at bounding box center [174, 458] width 234 height 15
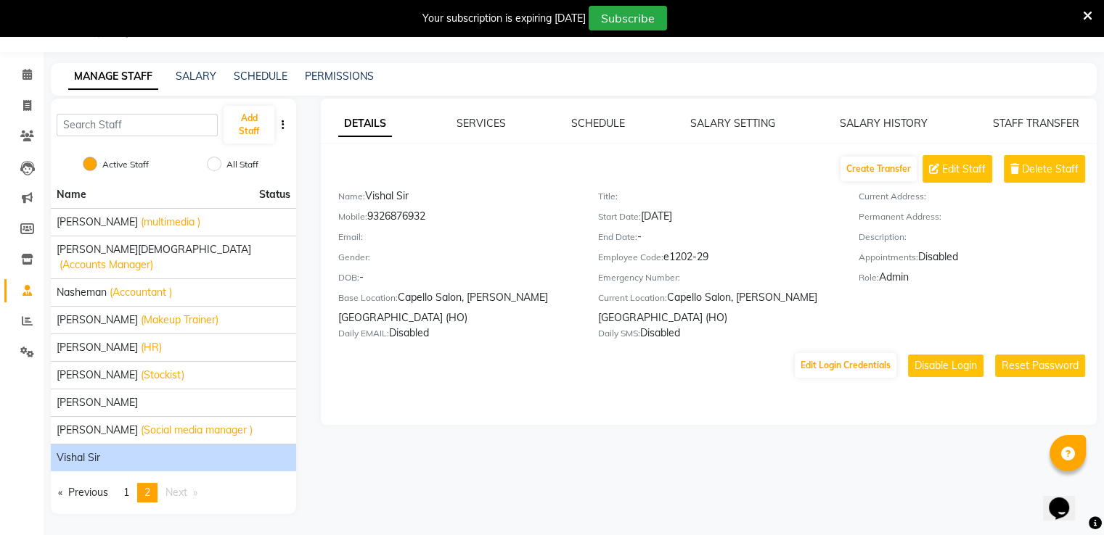
drag, startPoint x: 258, startPoint y: 440, endPoint x: 223, endPoint y: 439, distance: 34.9
click at [223, 451] on div "Vishal Sir" at bounding box center [174, 458] width 234 height 15
click at [353, 79] on link "PERMISSIONS" at bounding box center [339, 76] width 69 height 13
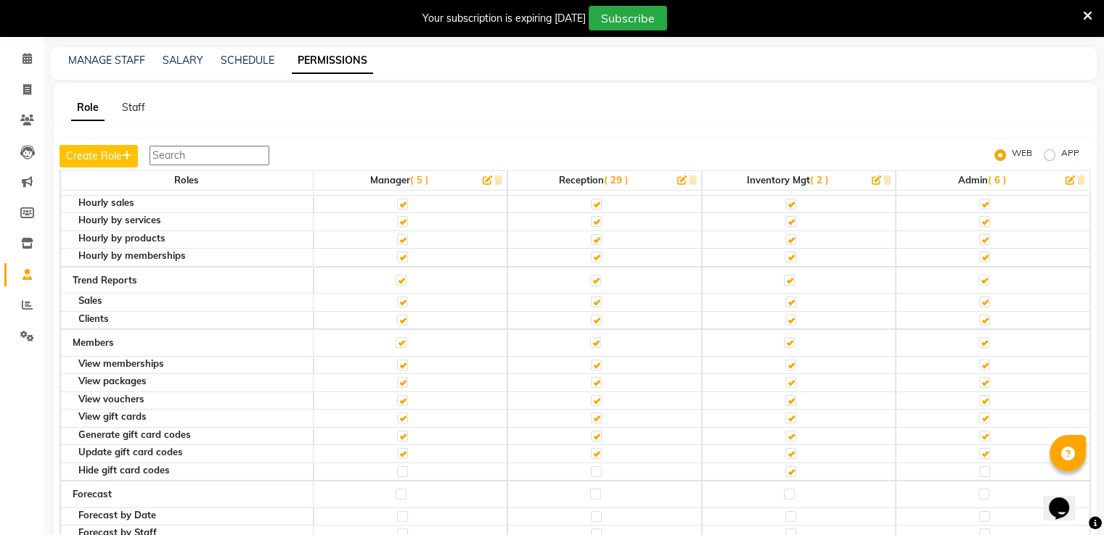
scroll to position [89, 0]
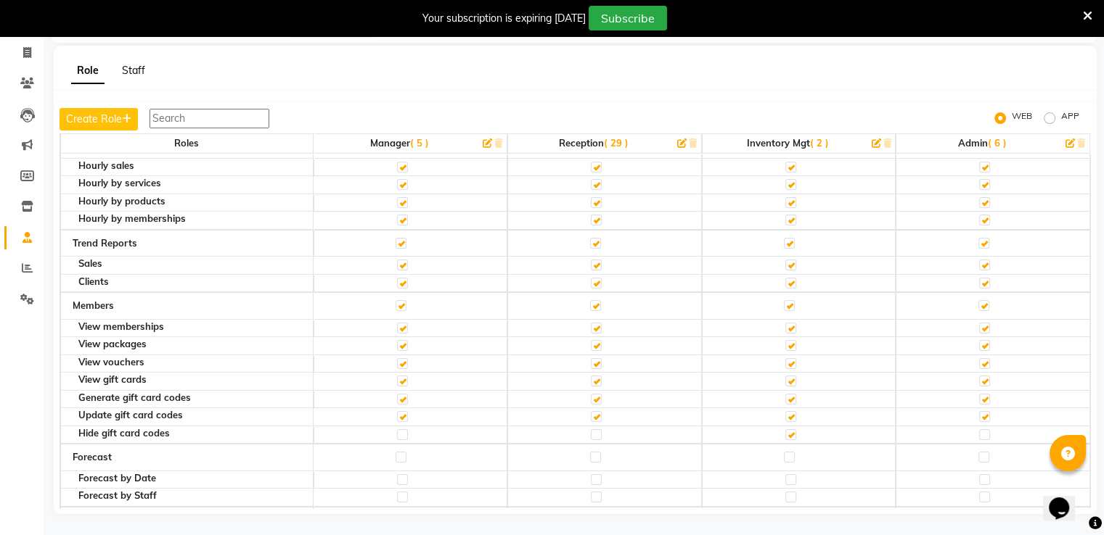
click at [135, 69] on link "Staff" at bounding box center [133, 70] width 23 height 13
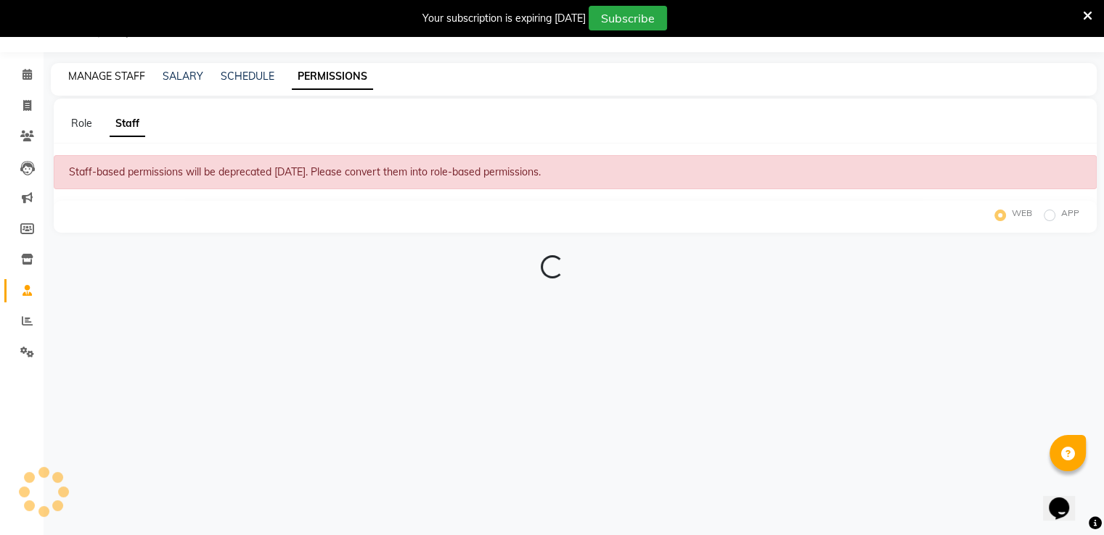
click at [135, 70] on link "MANAGE STAFF" at bounding box center [106, 76] width 77 height 13
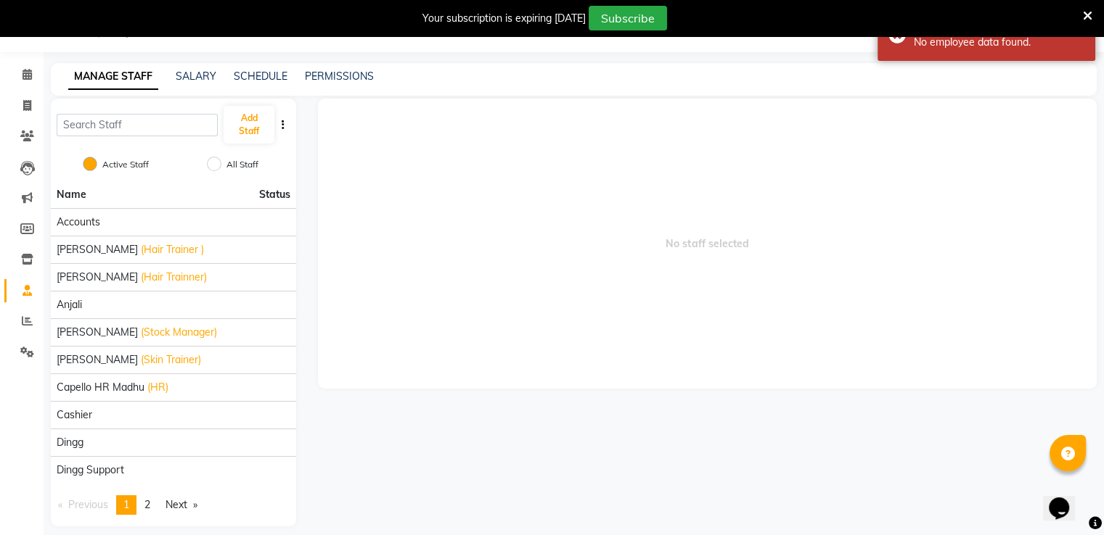
click at [1085, 10] on icon at bounding box center [1086, 15] width 9 height 13
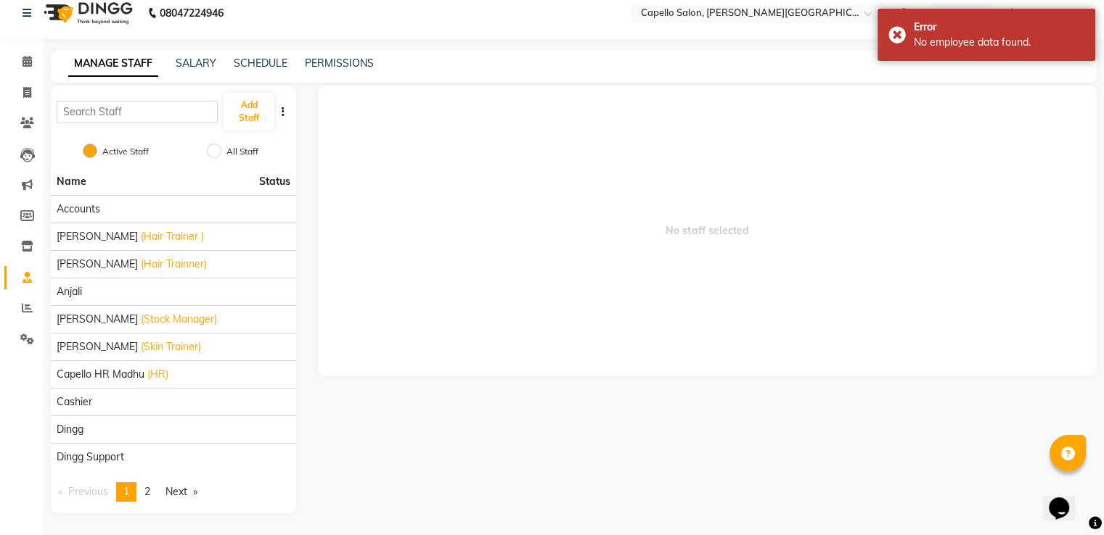
scroll to position [12, 0]
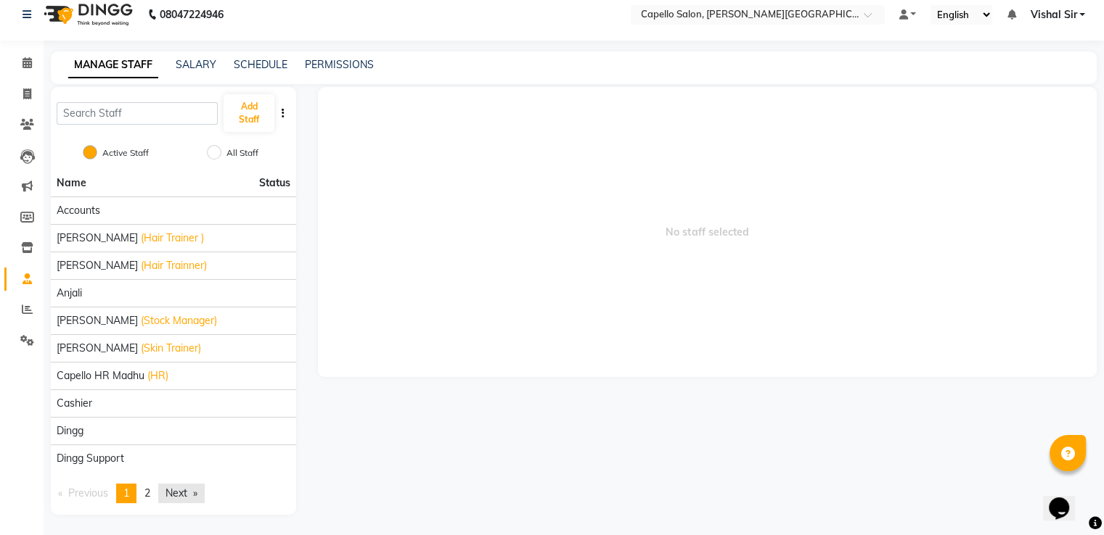
click at [180, 494] on link "Next page" at bounding box center [181, 494] width 46 height 20
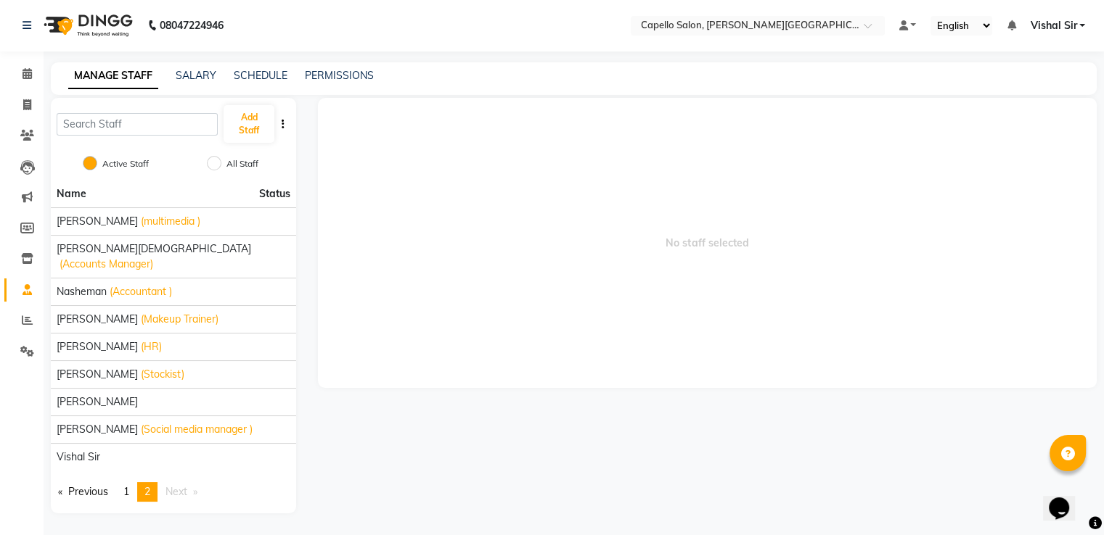
scroll to position [0, 0]
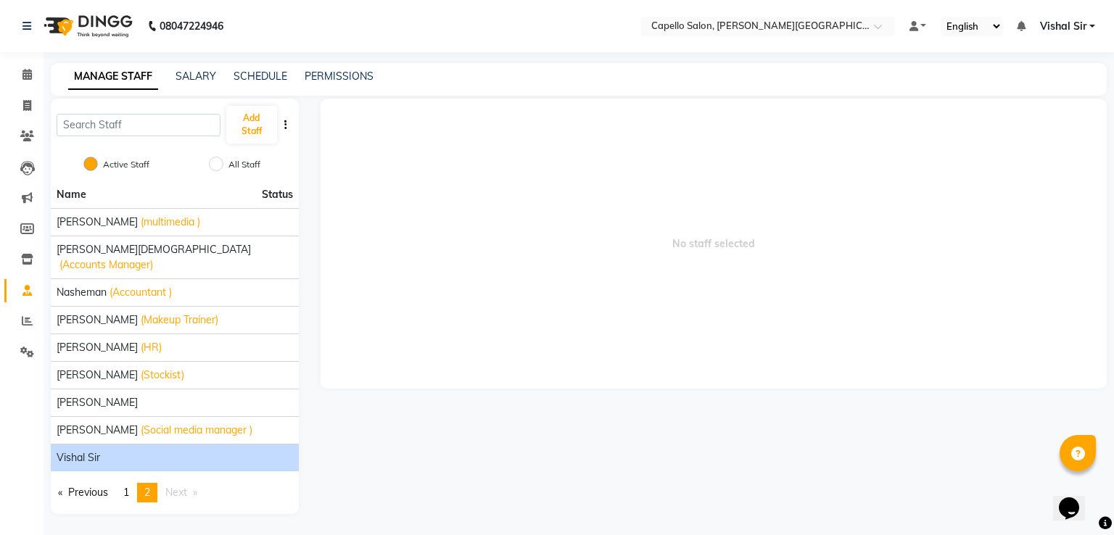
click at [131, 451] on div "Vishal Sir" at bounding box center [175, 458] width 237 height 15
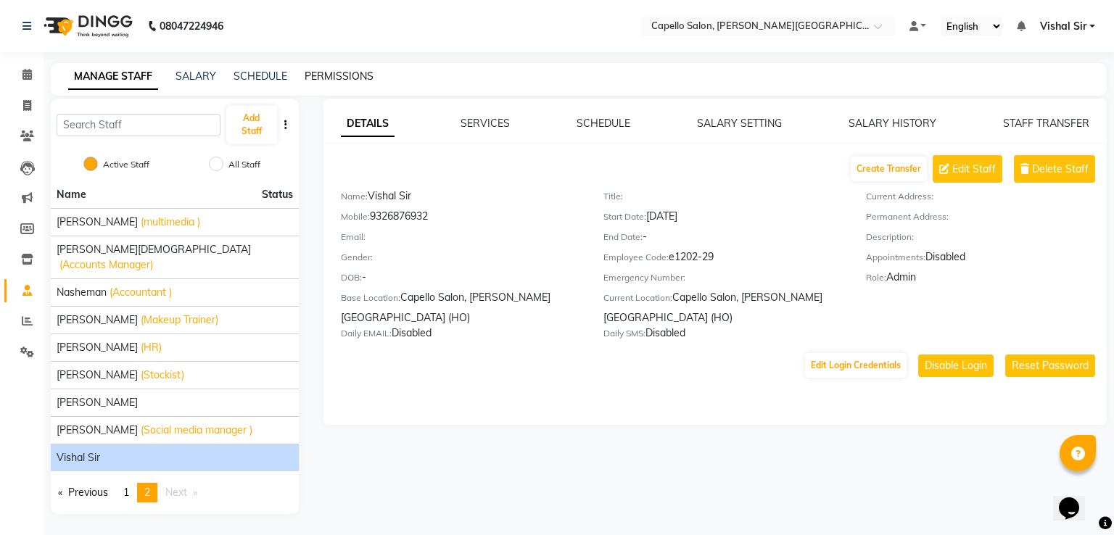
click at [331, 75] on link "PERMISSIONS" at bounding box center [339, 76] width 69 height 13
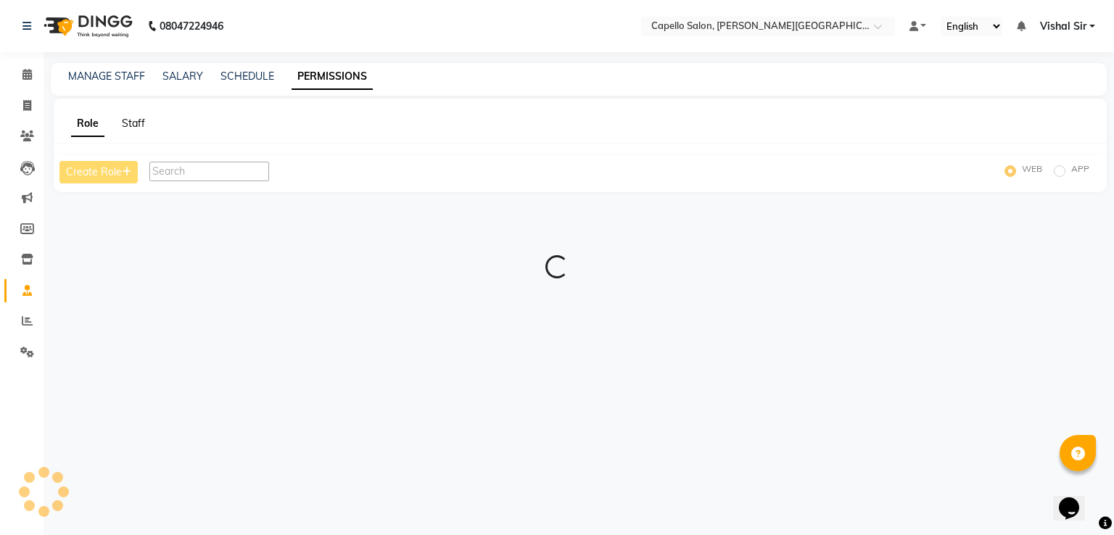
click at [129, 126] on link "Staff" at bounding box center [133, 123] width 23 height 13
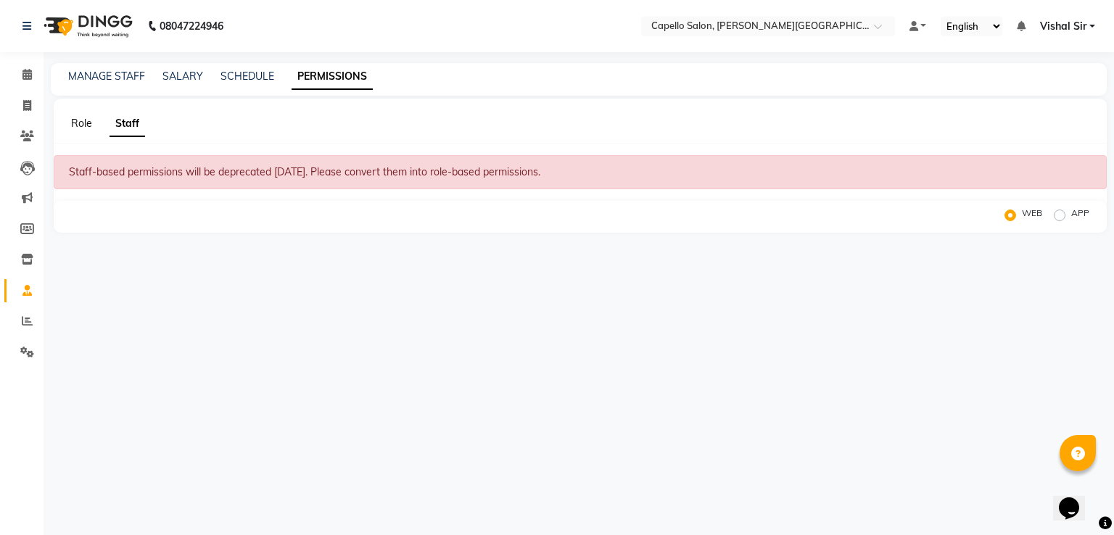
click at [89, 125] on link "Role" at bounding box center [81, 123] width 21 height 13
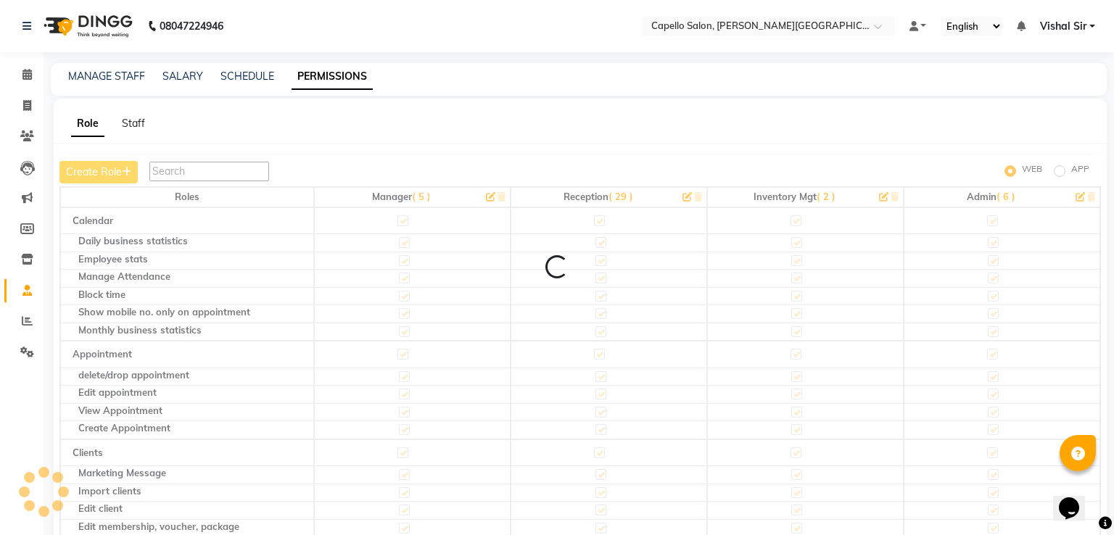
click at [71, 126] on div "Role" at bounding box center [87, 123] width 33 height 15
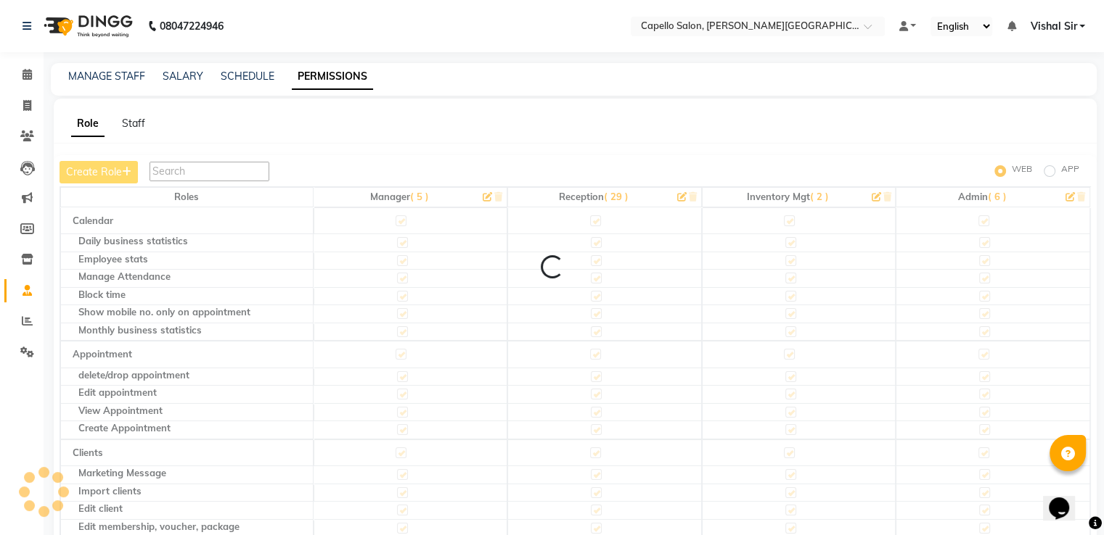
click at [257, 175] on input "text" at bounding box center [209, 172] width 120 height 20
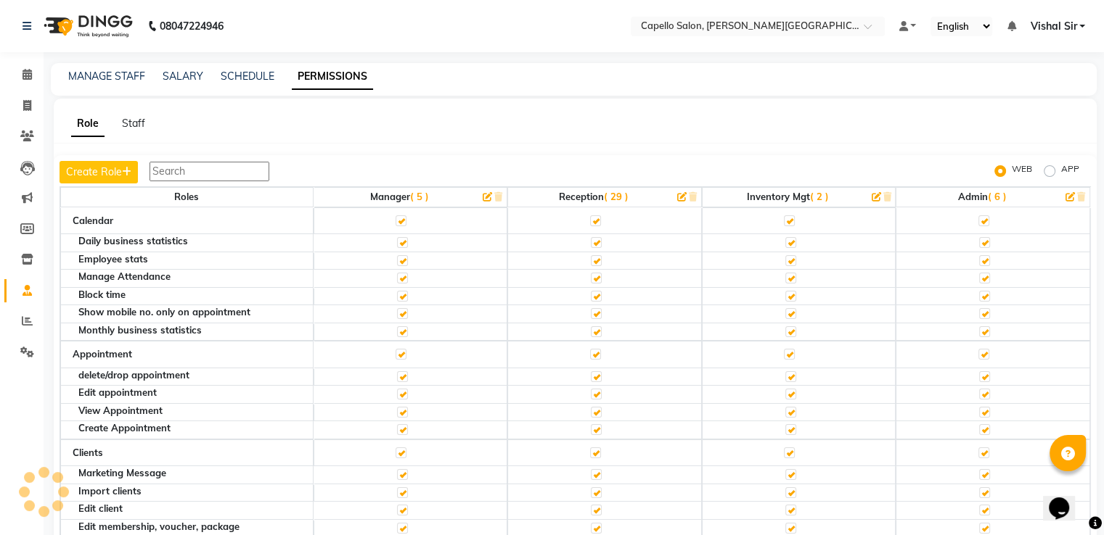
click at [1032, 195] on th "Admin ( 6 )" at bounding box center [992, 197] width 194 height 20
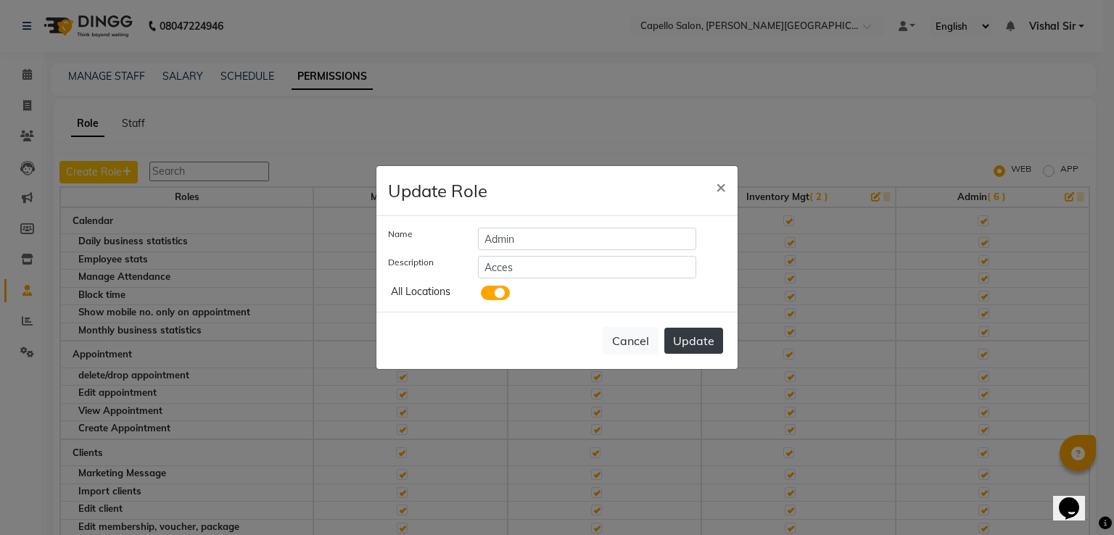
click at [714, 346] on button "Update" at bounding box center [694, 341] width 59 height 26
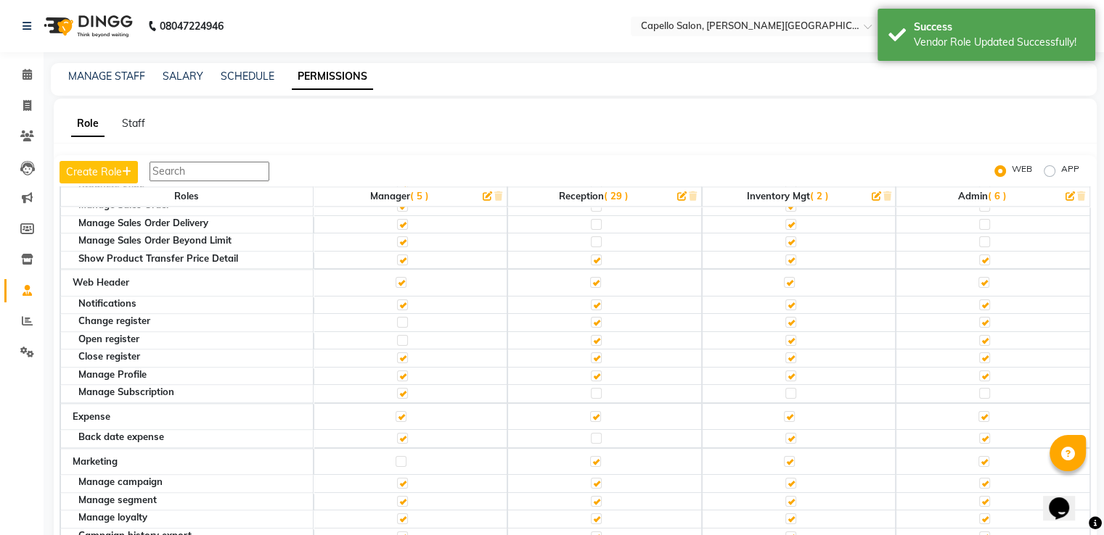
scroll to position [1886, 0]
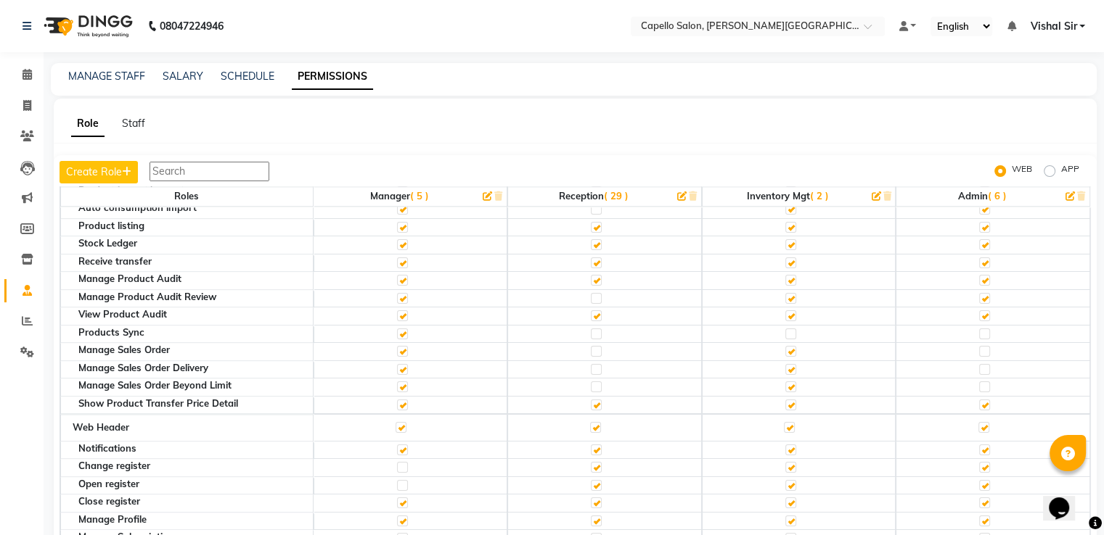
click at [979, 329] on label at bounding box center [984, 334] width 11 height 11
click at [979, 329] on input "checkbox" at bounding box center [983, 333] width 9 height 9
checkbox input "true"
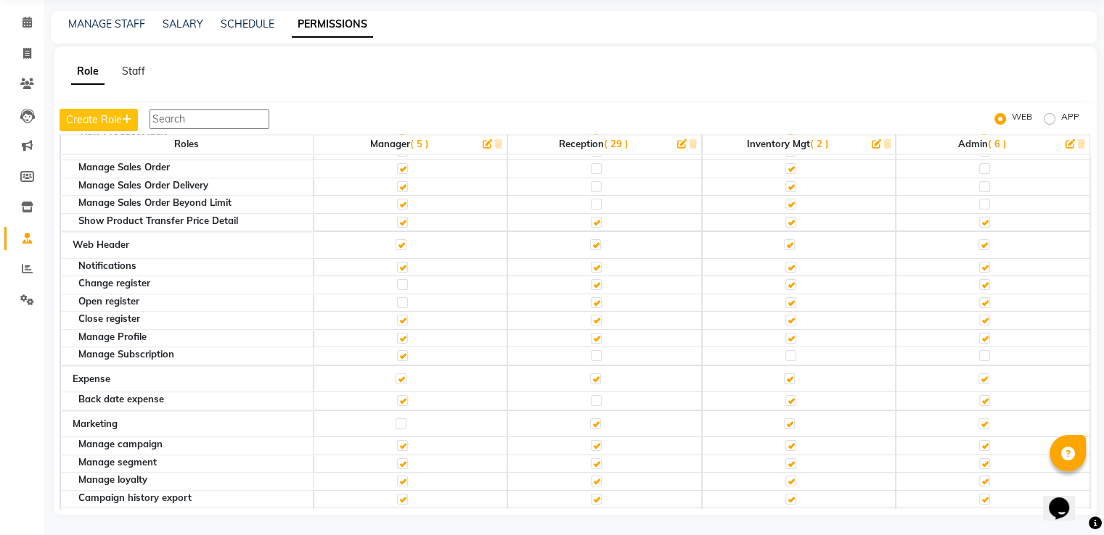
scroll to position [1437, 0]
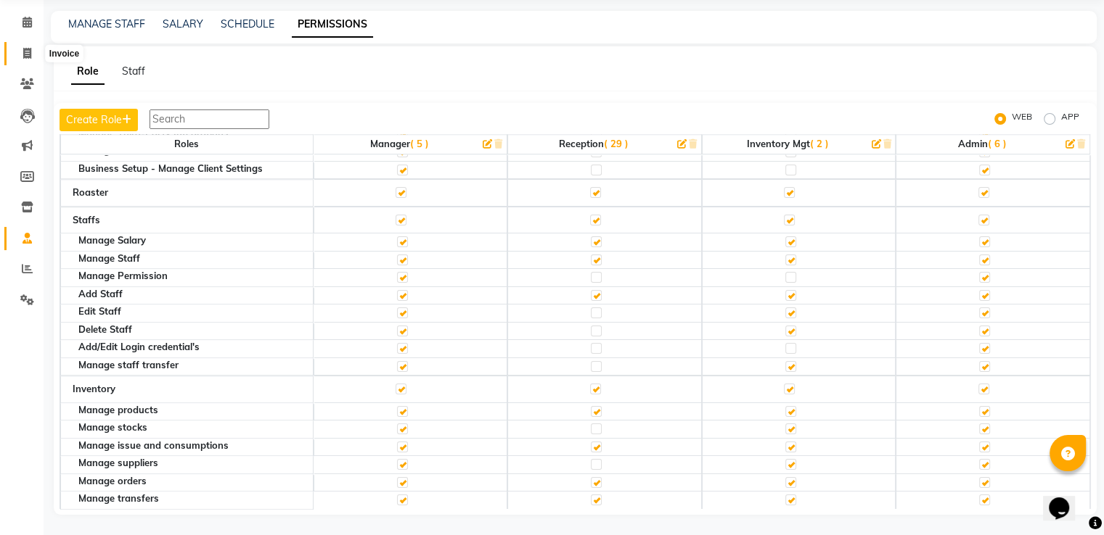
click at [27, 55] on icon at bounding box center [27, 53] width 8 height 11
select select "service"
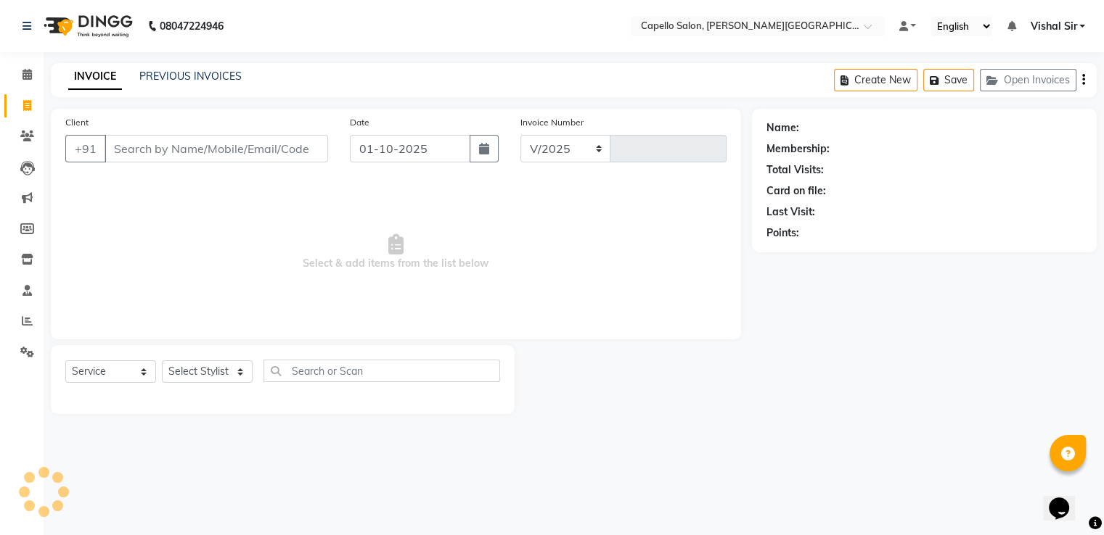
select select "777"
type input "1084"
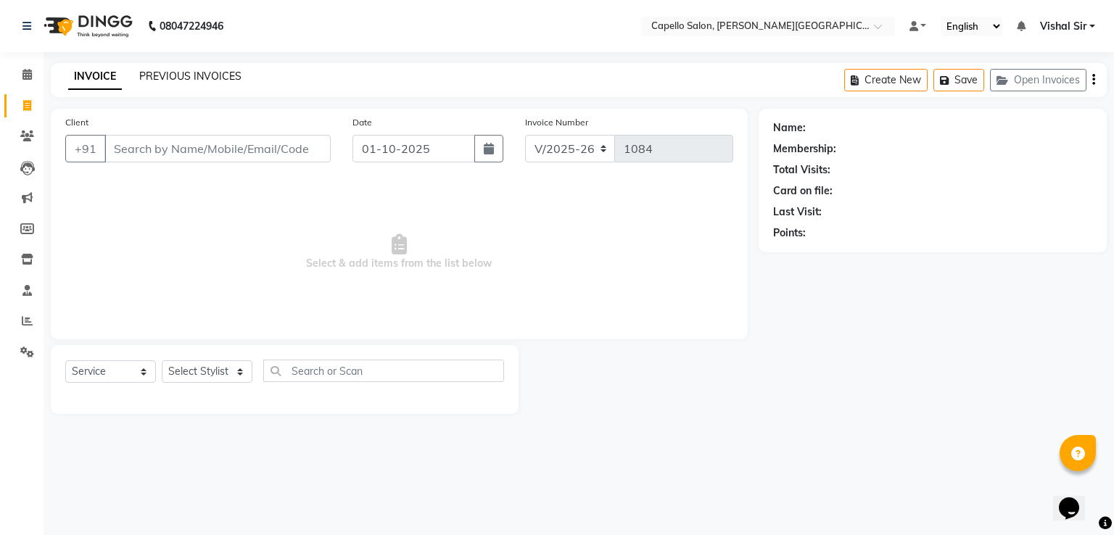
click at [197, 81] on link "PREVIOUS INVOICES" at bounding box center [190, 76] width 102 height 13
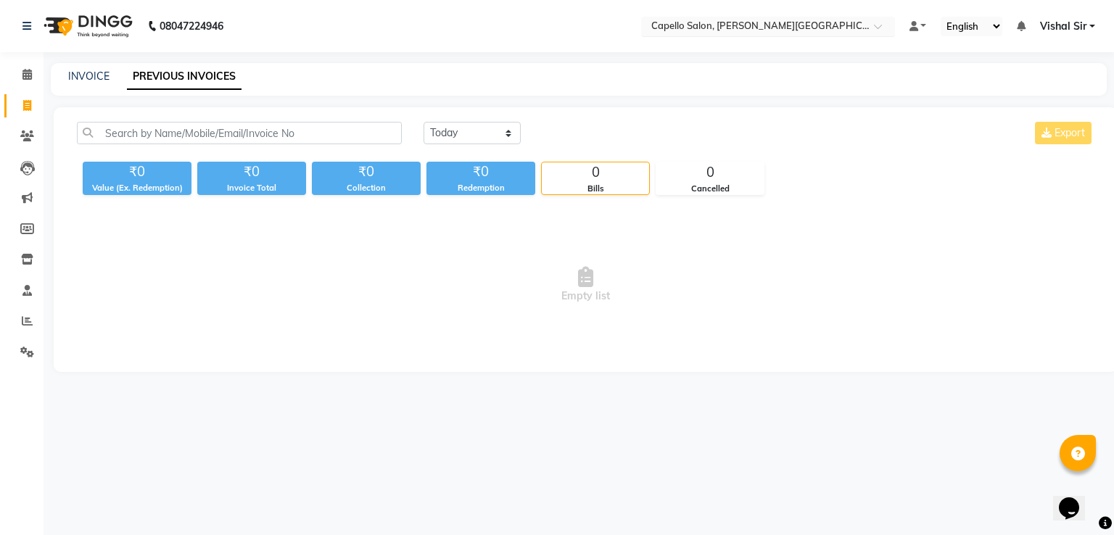
click at [815, 24] on input "text" at bounding box center [754, 27] width 210 height 15
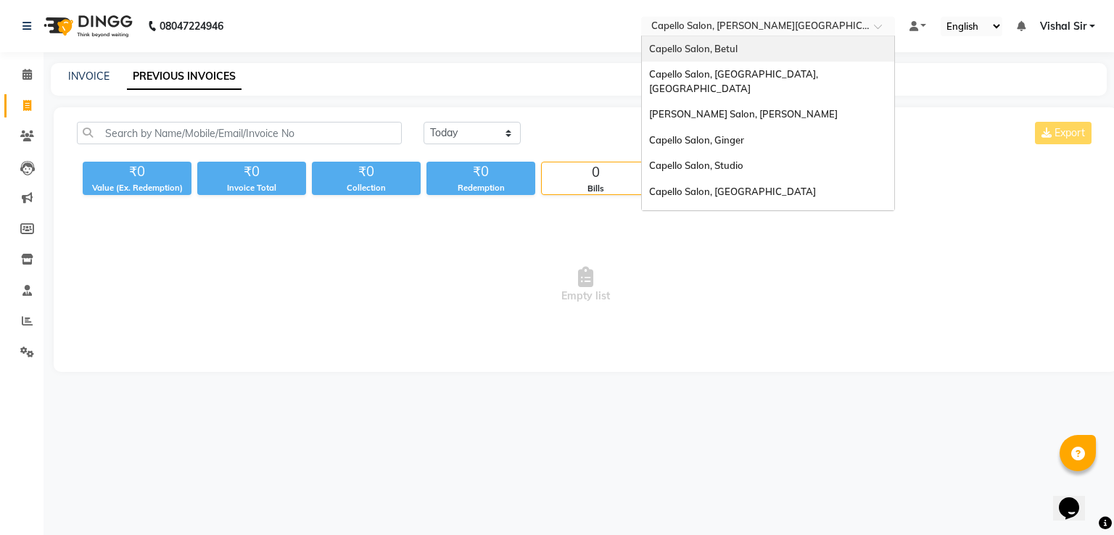
click at [731, 55] on div "Capello Salon, Betul" at bounding box center [768, 49] width 252 height 26
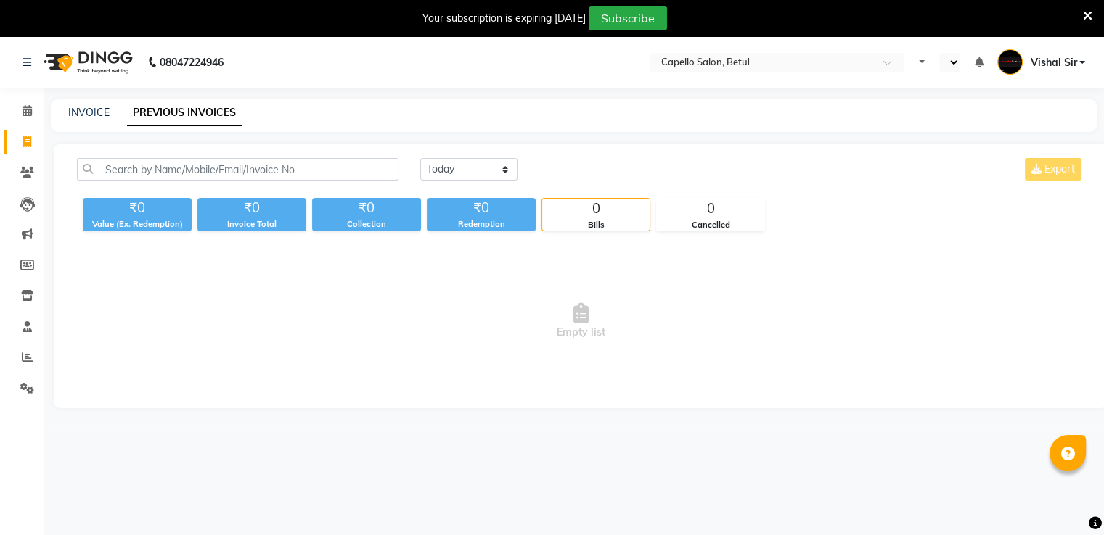
select select "en"
click at [83, 115] on link "INVOICE" at bounding box center [88, 112] width 41 height 13
select select "service"
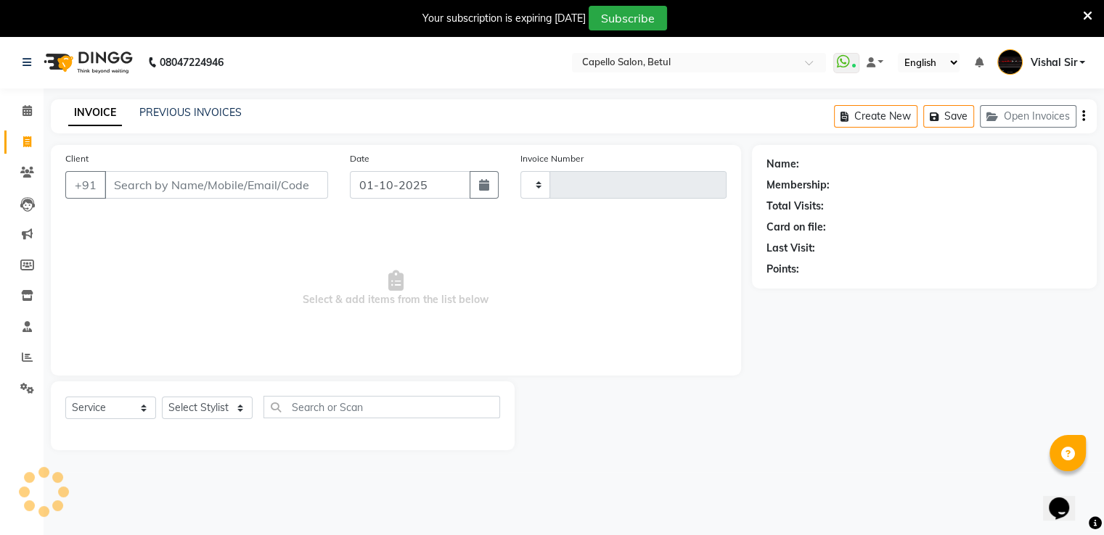
type input "0482"
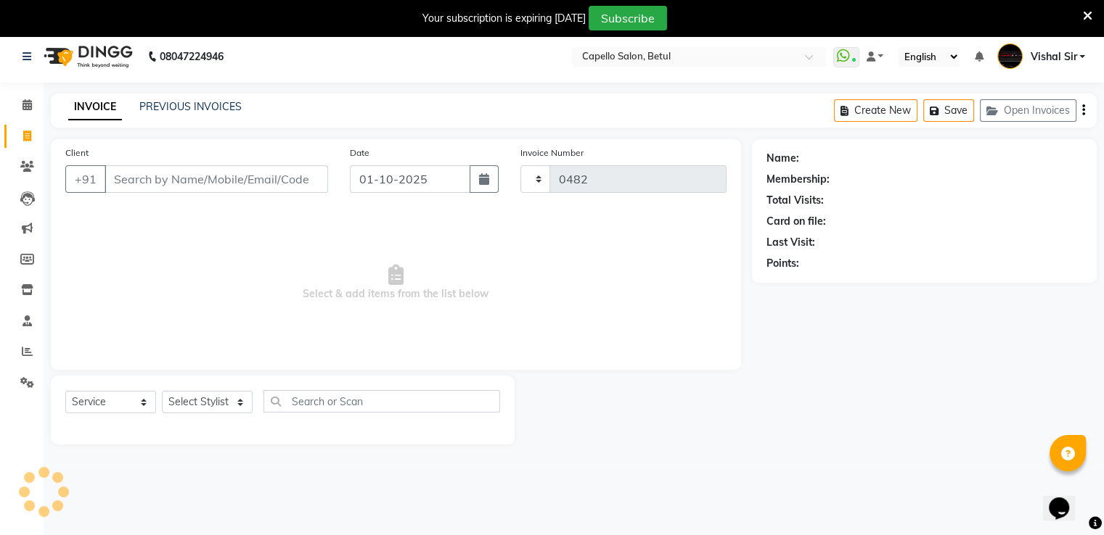
select select "8951"
click at [200, 109] on link "PREVIOUS INVOICES" at bounding box center [190, 106] width 102 height 13
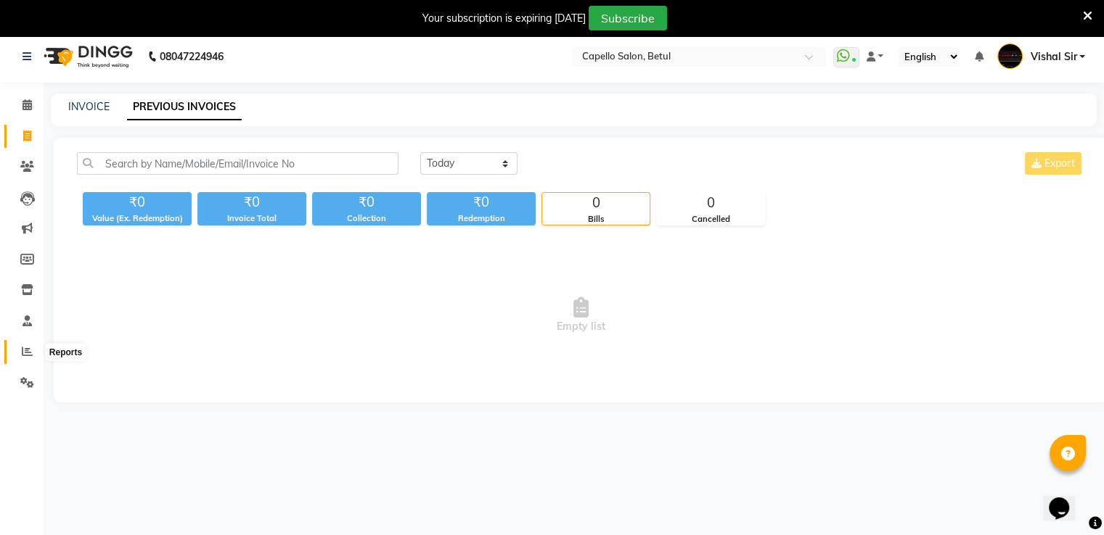
click at [25, 352] on icon at bounding box center [27, 351] width 11 height 11
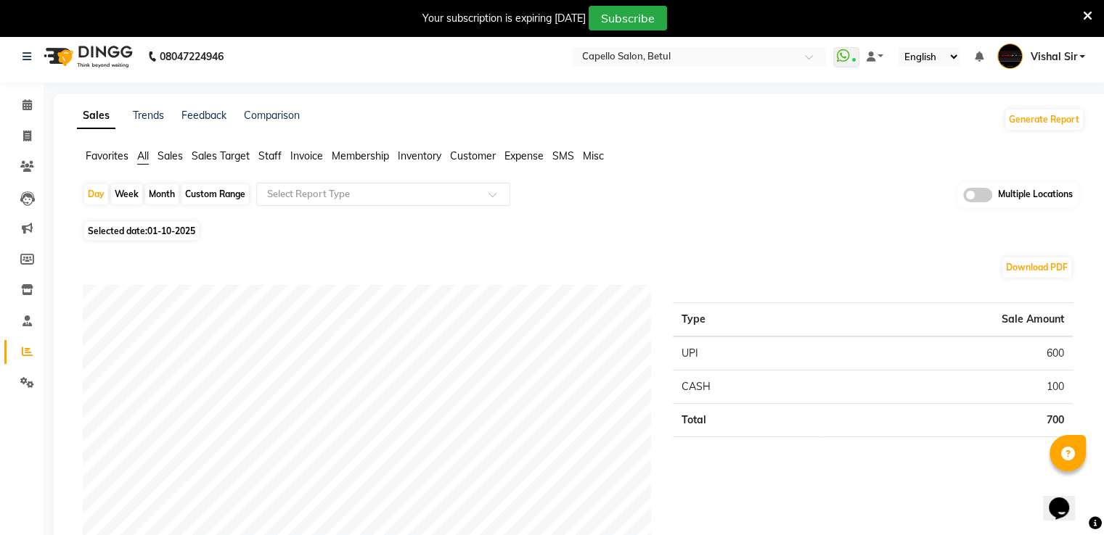
click at [268, 157] on span "Staff" at bounding box center [269, 155] width 23 height 13
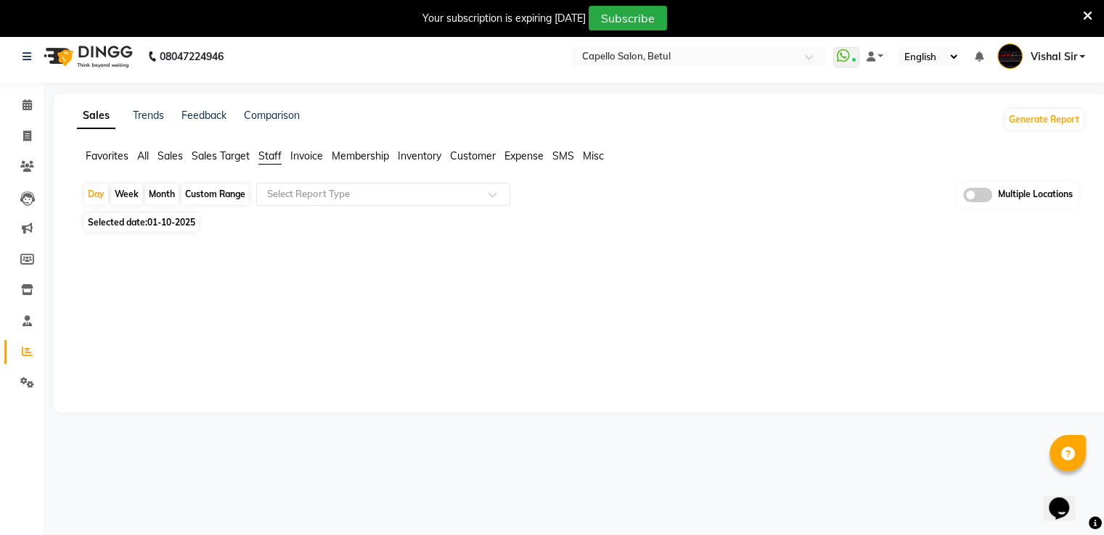
click at [157, 197] on div "Month" at bounding box center [161, 194] width 33 height 20
select select "10"
select select "2025"
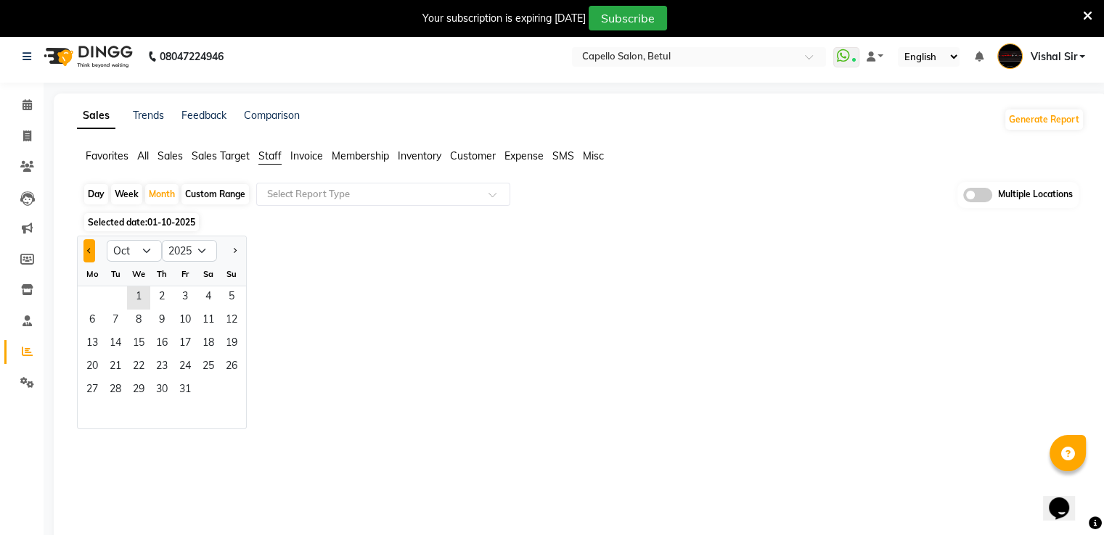
click at [91, 250] on span "Previous month" at bounding box center [89, 249] width 5 height 5
select select "9"
click at [84, 294] on span "1" at bounding box center [92, 298] width 23 height 23
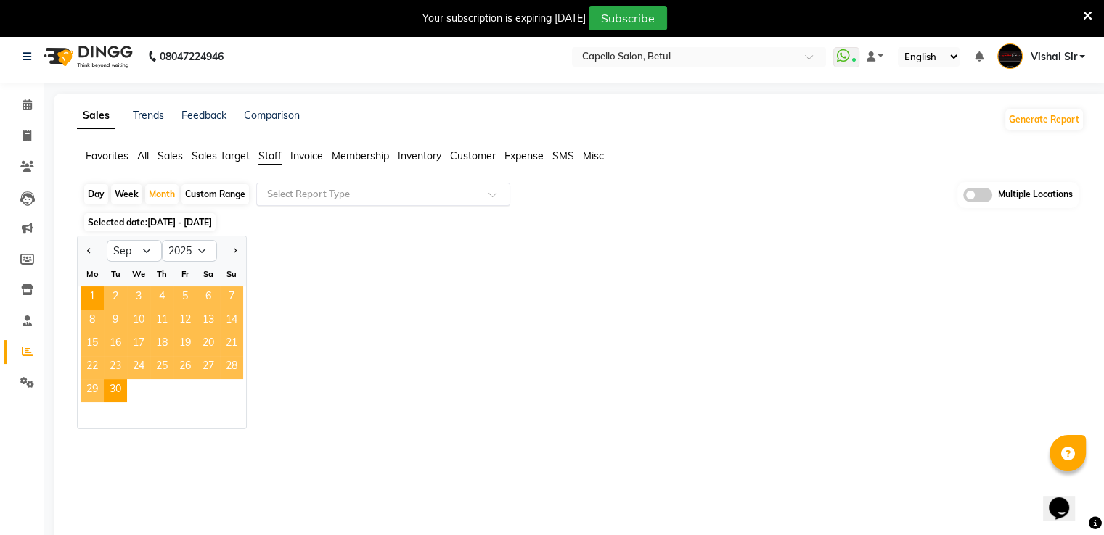
click at [461, 196] on input "text" at bounding box center [368, 194] width 209 height 15
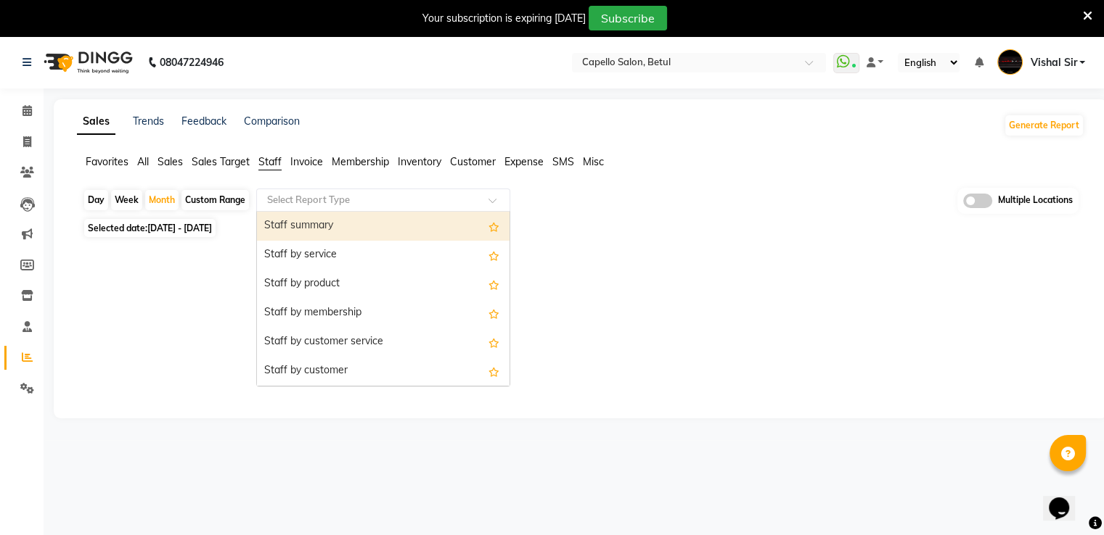
click at [340, 223] on div "Staff summary" at bounding box center [383, 226] width 252 height 29
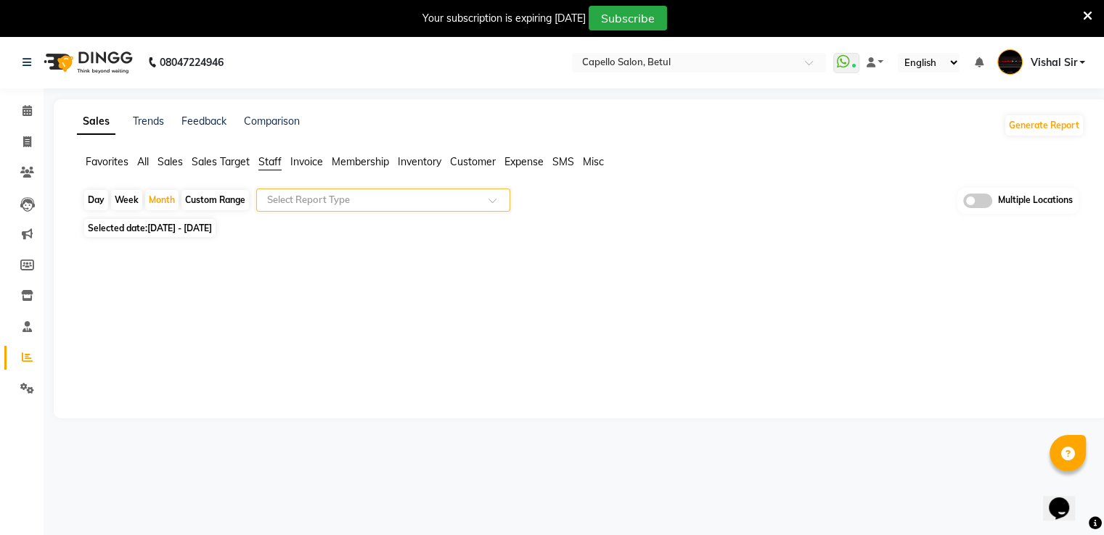
click at [493, 198] on span at bounding box center [497, 204] width 18 height 15
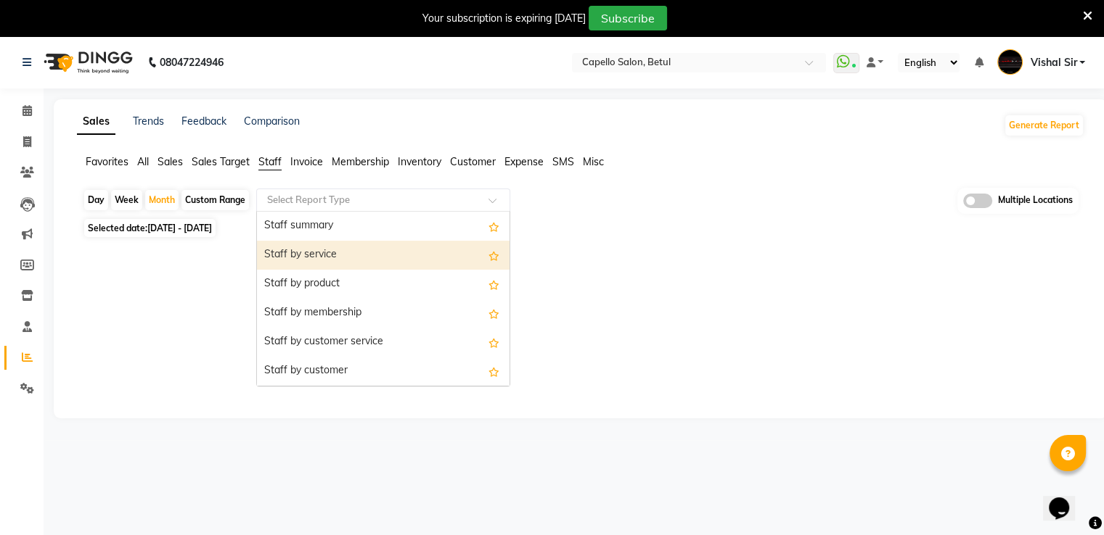
click at [342, 256] on div "Staff by service" at bounding box center [383, 255] width 252 height 29
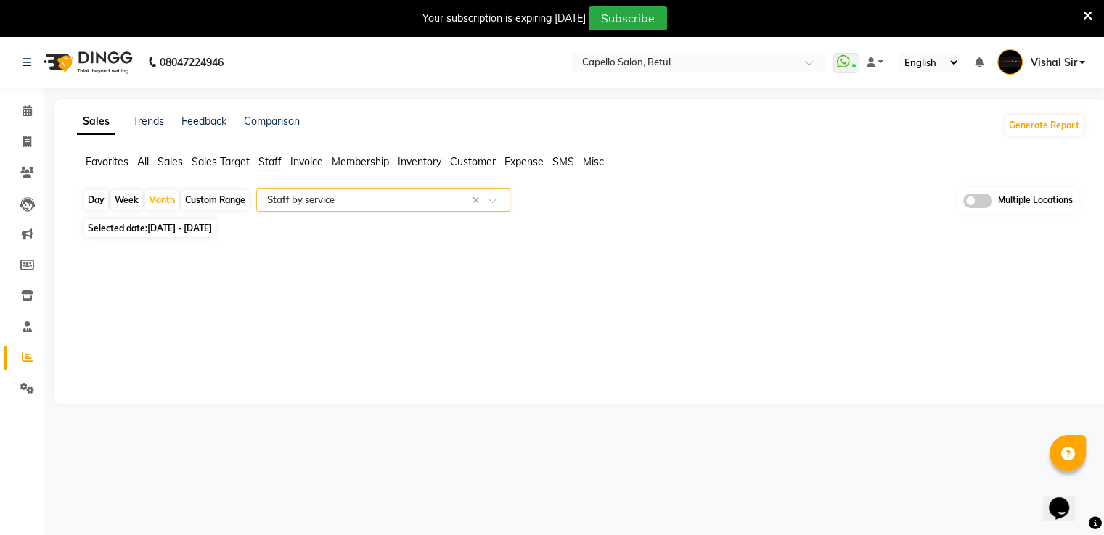
click at [1074, 59] on span "Vishal Sir" at bounding box center [1053, 62] width 46 height 15
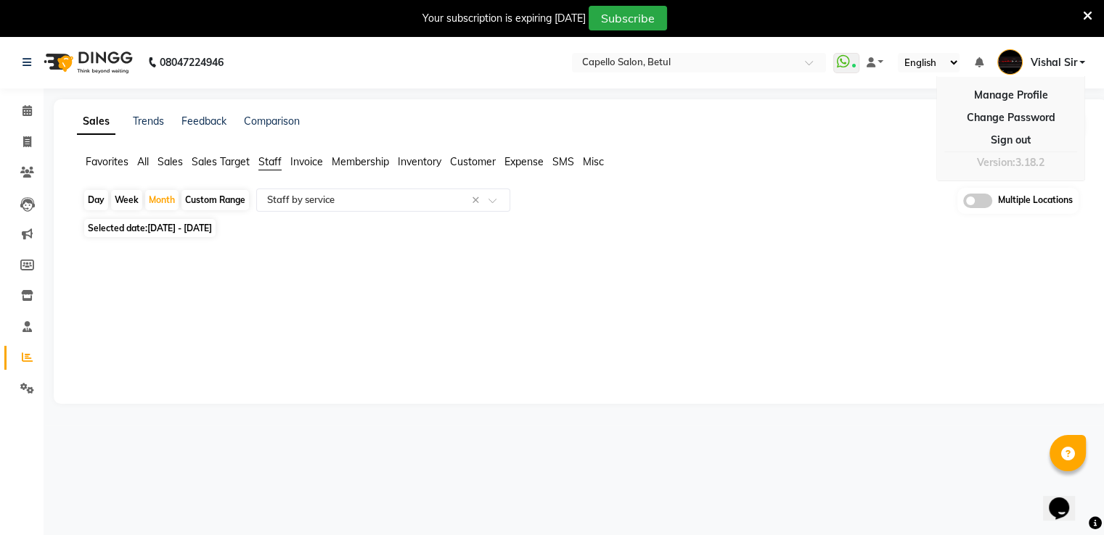
click at [713, 292] on div "Sales Trends Feedback Comparison Generate Report Favorites All Sales Sales Targ…" at bounding box center [580, 251] width 1053 height 305
click at [25, 324] on icon at bounding box center [26, 326] width 9 height 11
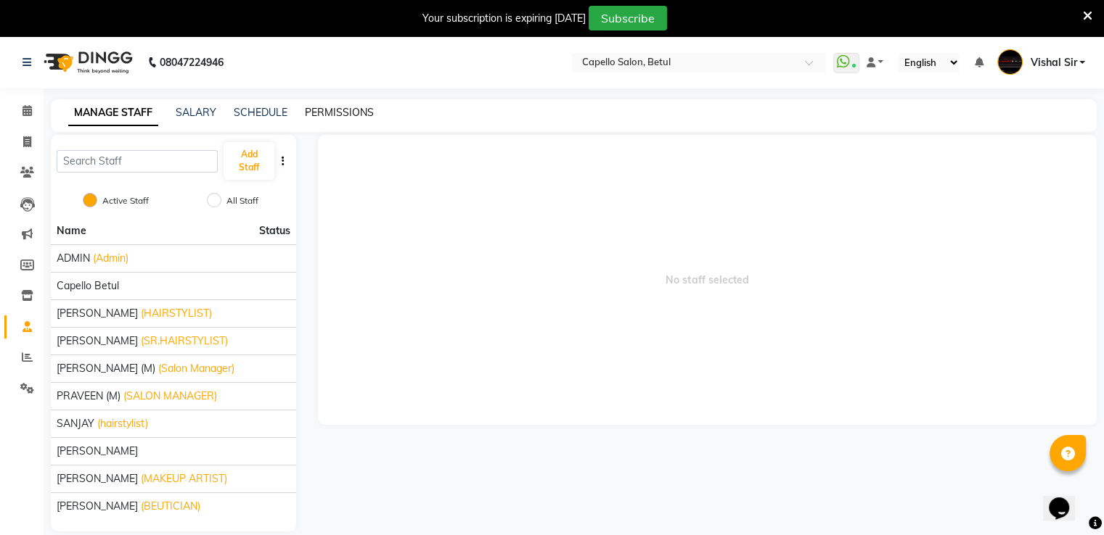
click at [331, 110] on link "PERMISSIONS" at bounding box center [339, 112] width 69 height 13
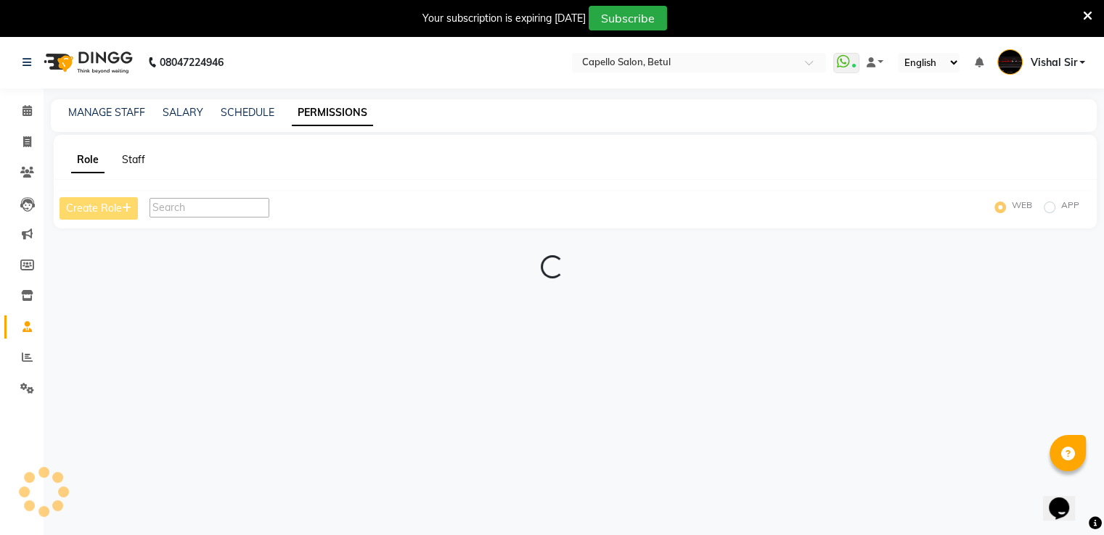
click at [133, 157] on link "Staff" at bounding box center [133, 159] width 23 height 13
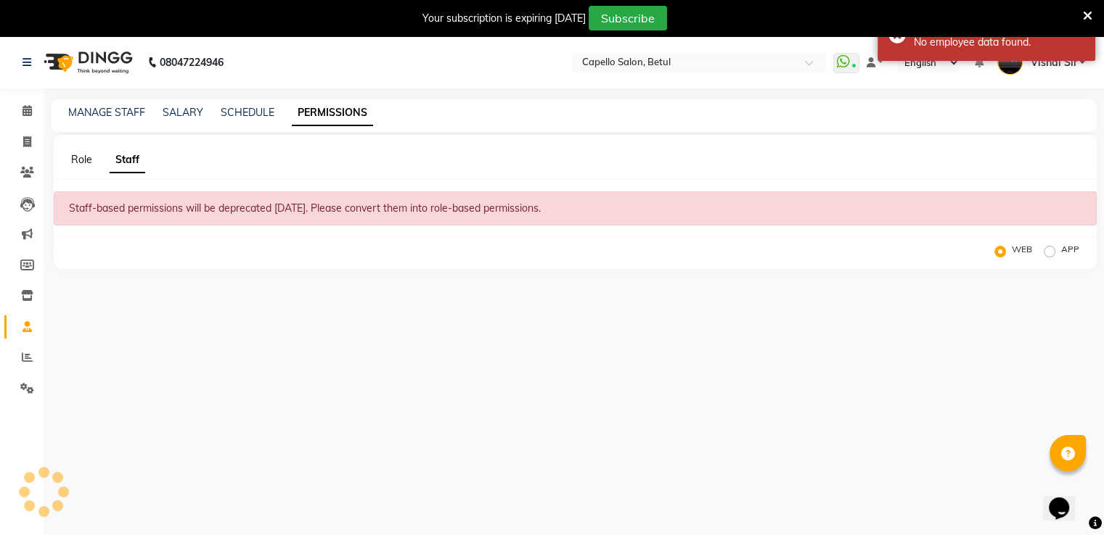
click at [84, 165] on link "Role" at bounding box center [81, 159] width 21 height 13
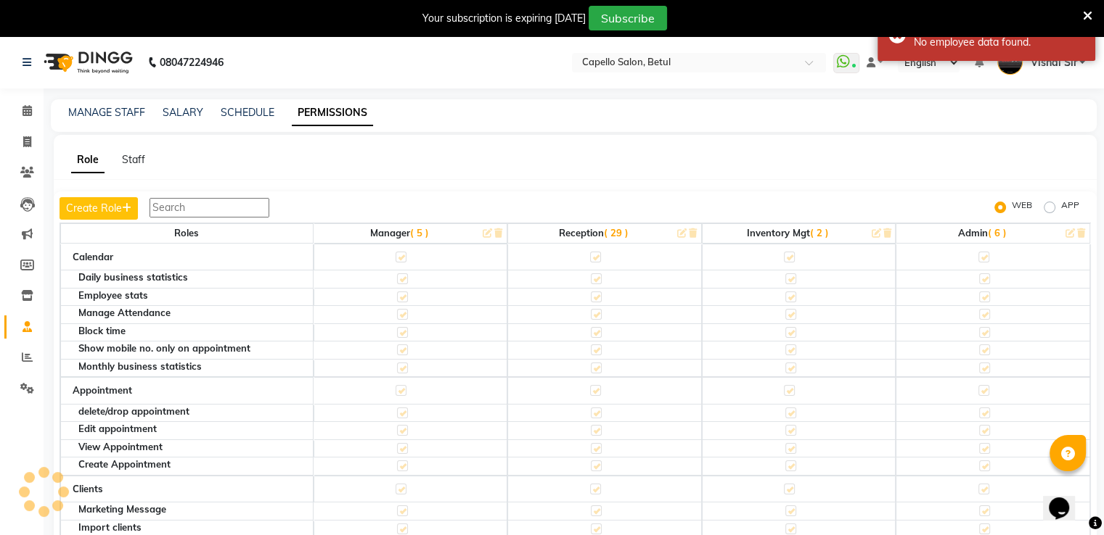
click at [958, 232] on th "Admin ( 6 )" at bounding box center [992, 233] width 194 height 20
drag, startPoint x: 958, startPoint y: 232, endPoint x: 1045, endPoint y: 225, distance: 87.4
click at [969, 232] on th "Admin ( 6 )" at bounding box center [992, 233] width 194 height 20
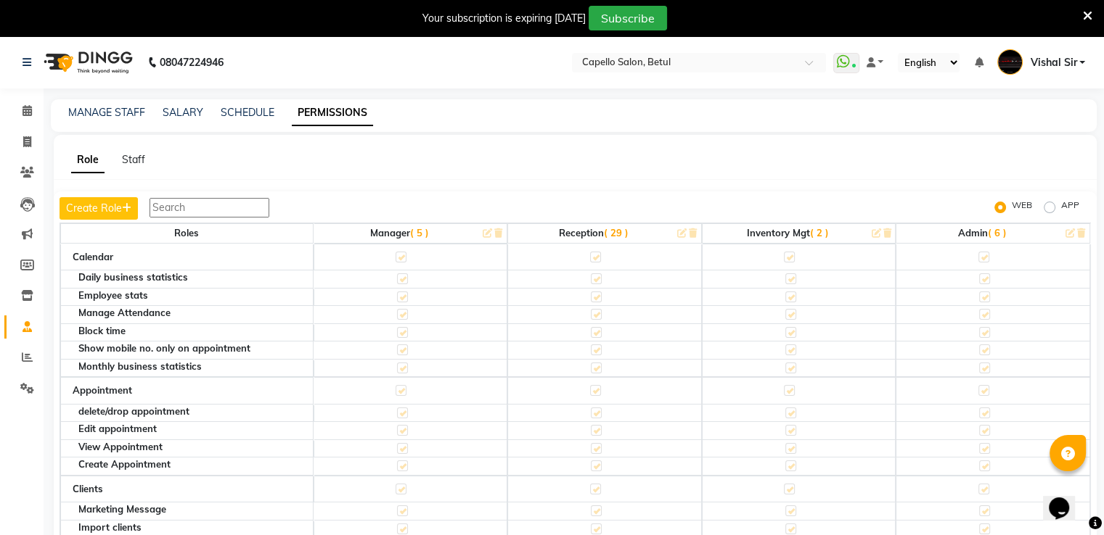
click at [1000, 234] on th "Admin ( 6 )" at bounding box center [992, 233] width 194 height 20
click at [991, 233] on span "( 6 )" at bounding box center [996, 233] width 19 height 12
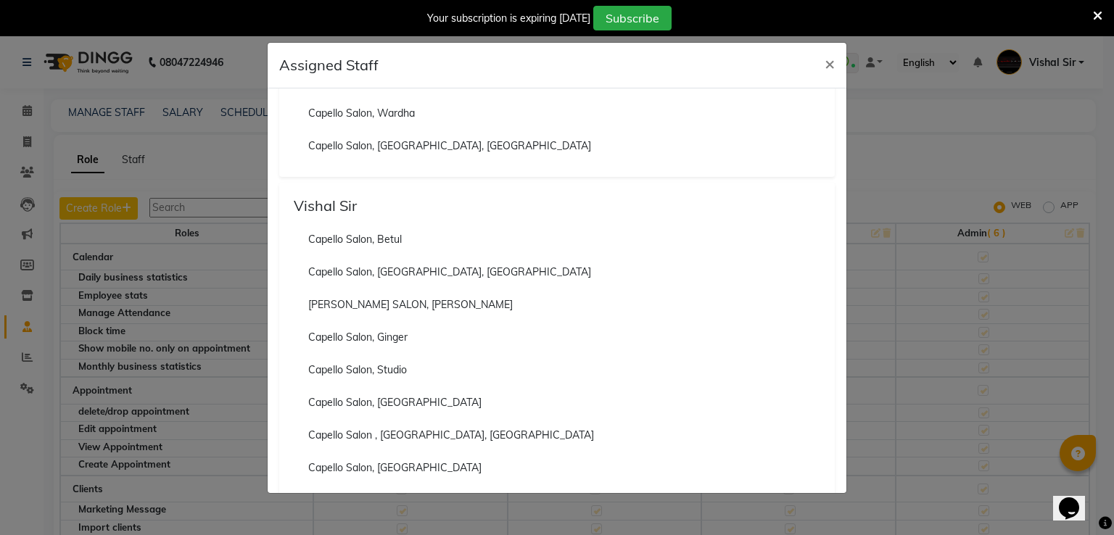
scroll to position [1959, 0]
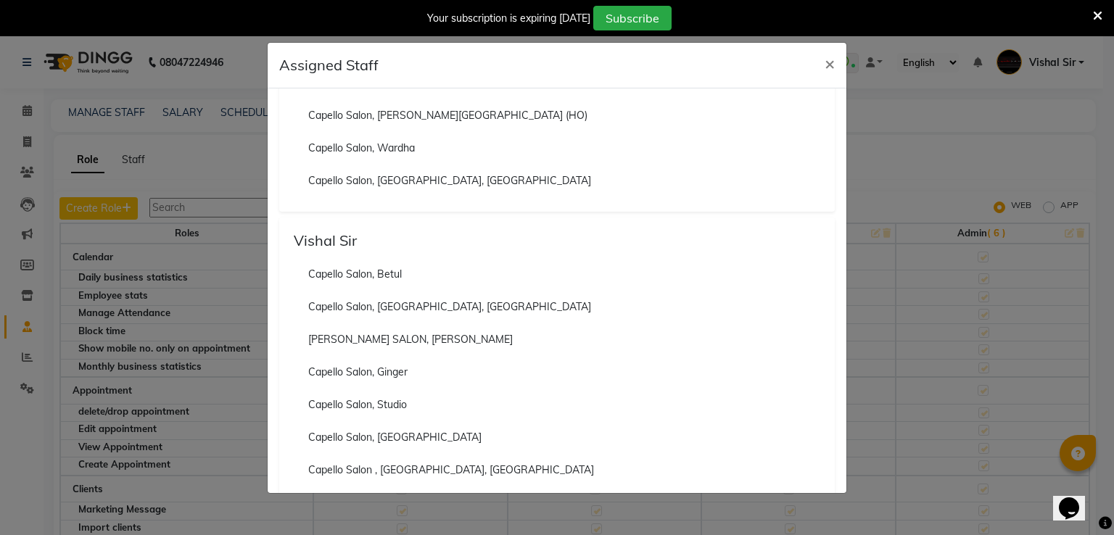
click at [372, 272] on li "Capello Salon, Betul" at bounding box center [557, 274] width 527 height 33
click at [609, 291] on li "Capello Salon, [GEOGRAPHIC_DATA], [GEOGRAPHIC_DATA]" at bounding box center [557, 307] width 527 height 33
click at [826, 62] on span "×" at bounding box center [830, 63] width 10 height 22
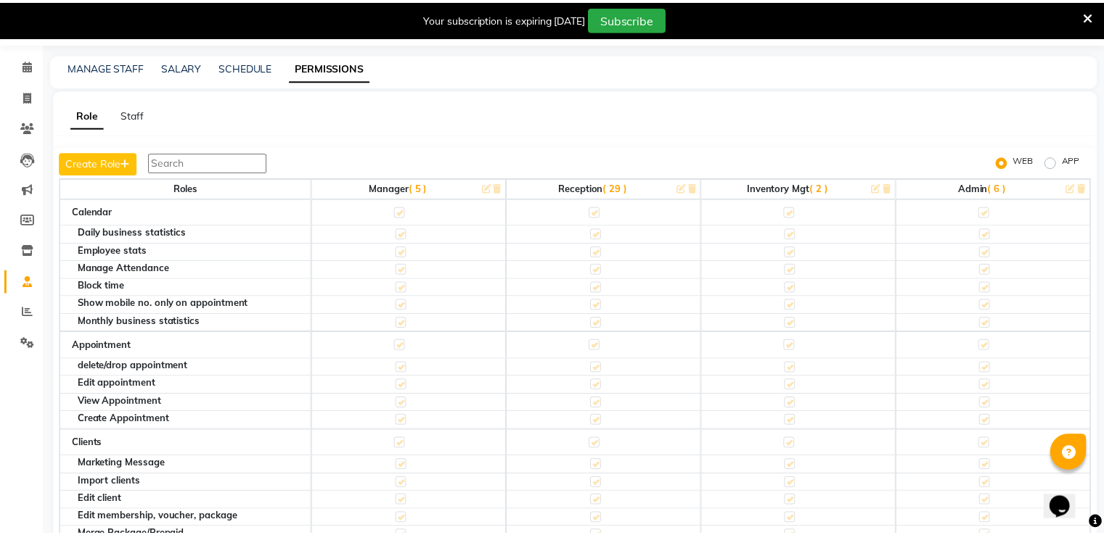
scroll to position [61, 0]
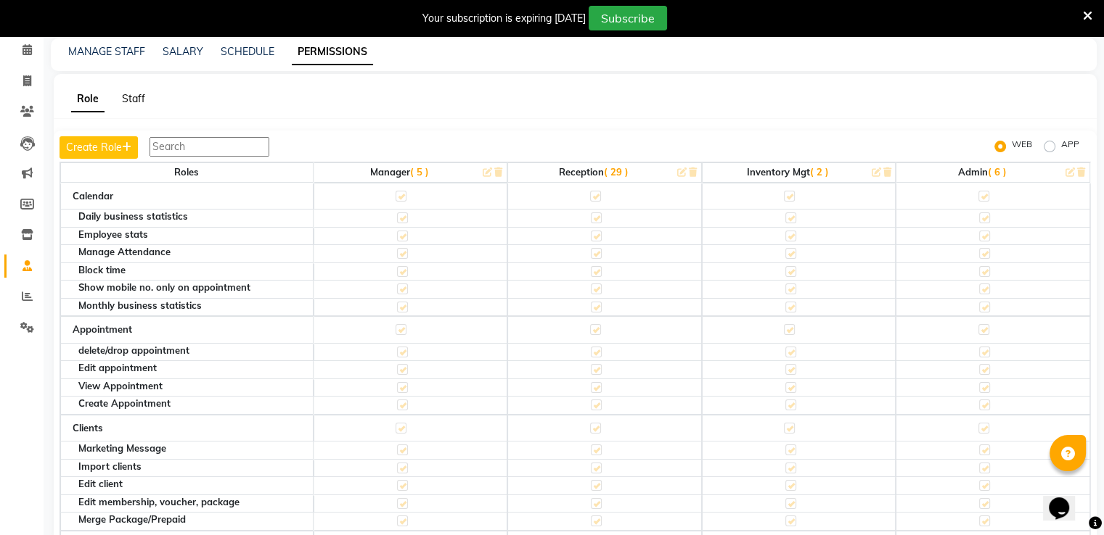
click at [131, 102] on link "Staff" at bounding box center [133, 98] width 23 height 13
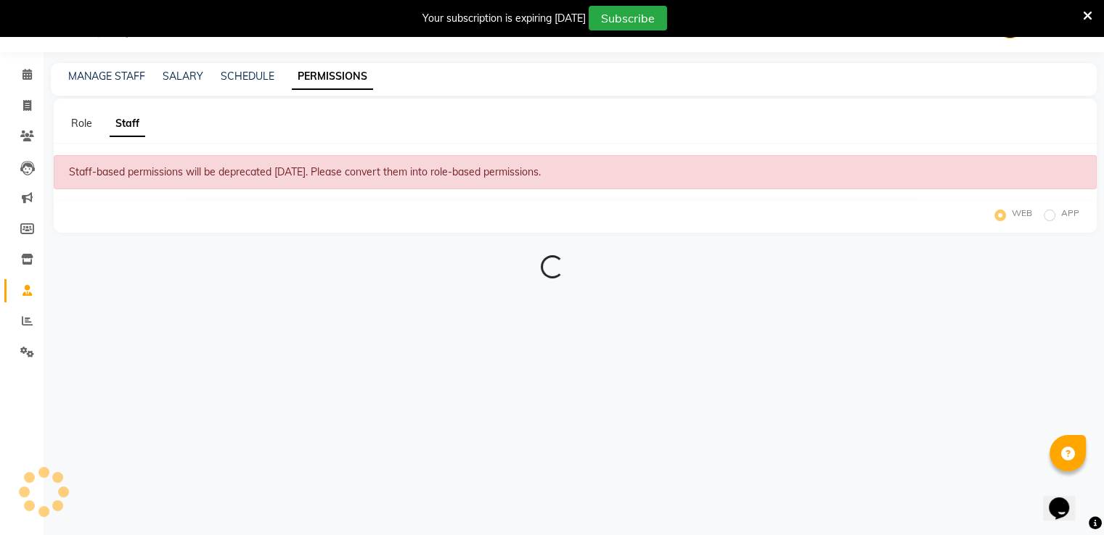
scroll to position [36, 0]
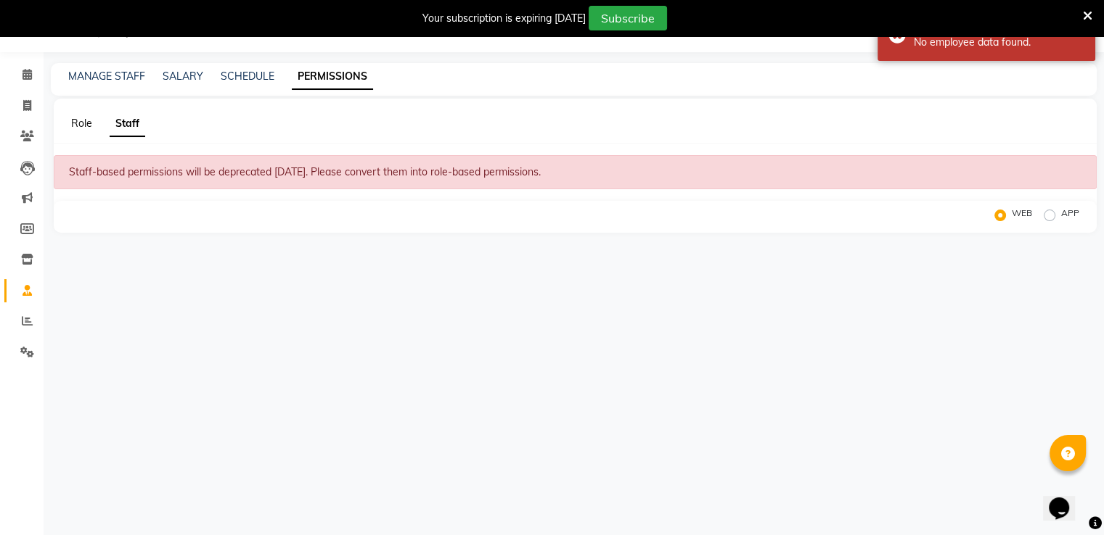
click at [83, 123] on link "Role" at bounding box center [81, 123] width 21 height 13
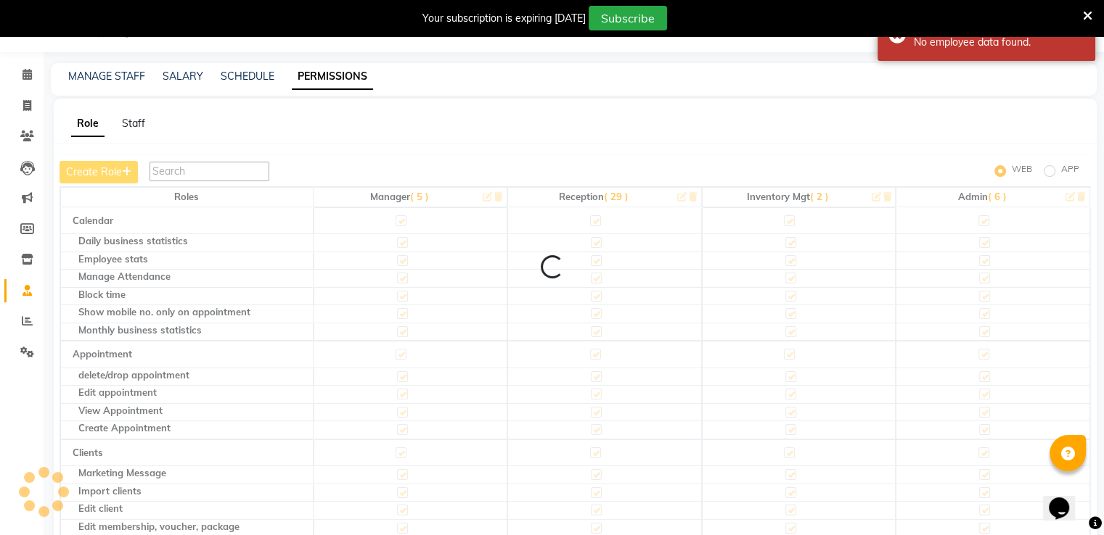
scroll to position [61, 0]
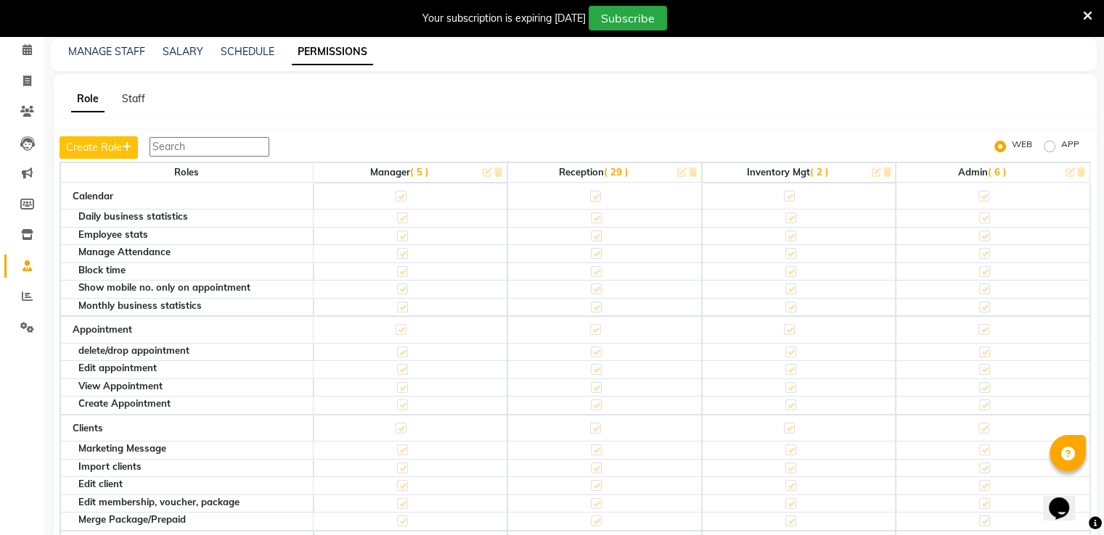
click at [1084, 12] on icon at bounding box center [1086, 15] width 9 height 13
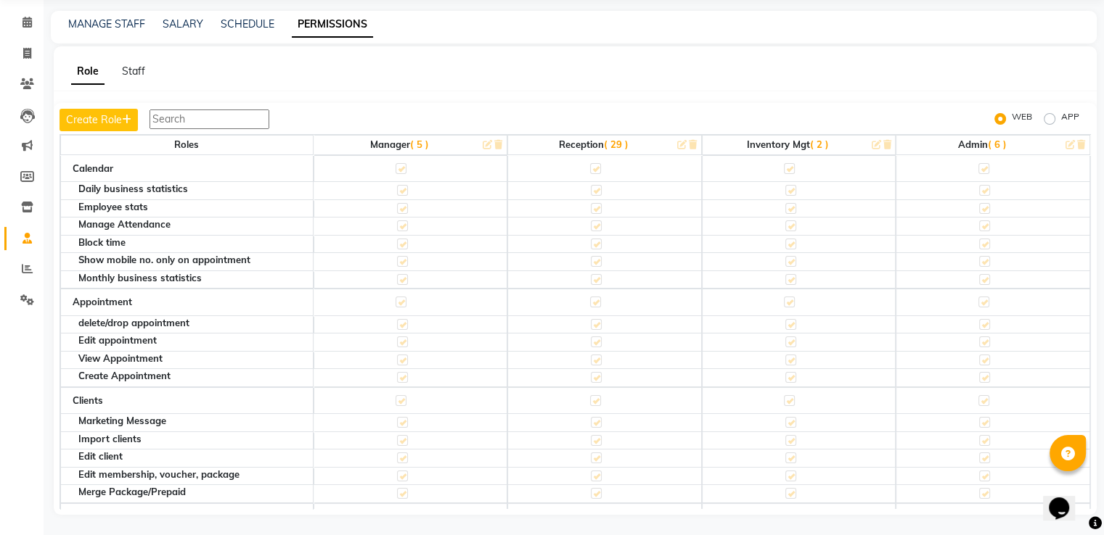
click at [959, 146] on th "Admin ( 6 )" at bounding box center [992, 145] width 194 height 20
click at [1039, 139] on th "Admin ( 6 )" at bounding box center [992, 145] width 194 height 20
click at [105, 23] on link "MANAGE STAFF" at bounding box center [106, 23] width 77 height 13
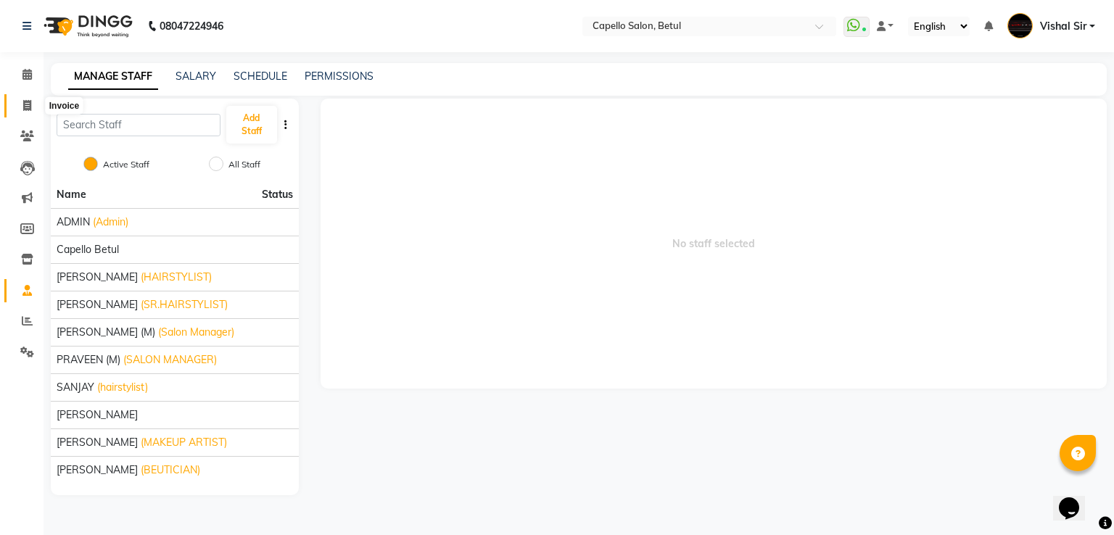
click at [30, 107] on icon at bounding box center [27, 105] width 8 height 11
select select "service"
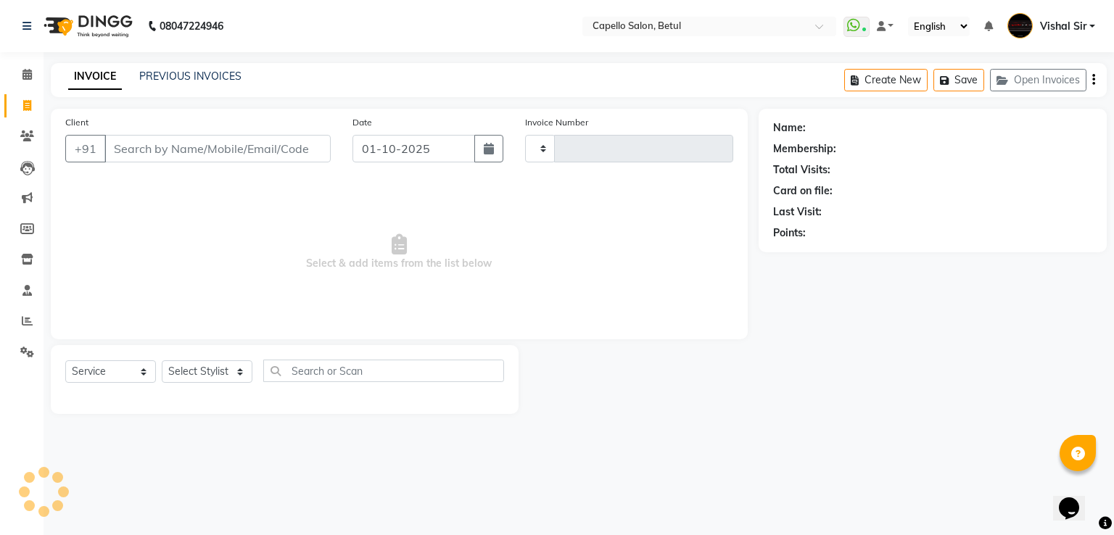
type input "0482"
select select "8951"
click at [1075, 24] on span "Vishal Sir" at bounding box center [1063, 26] width 46 height 15
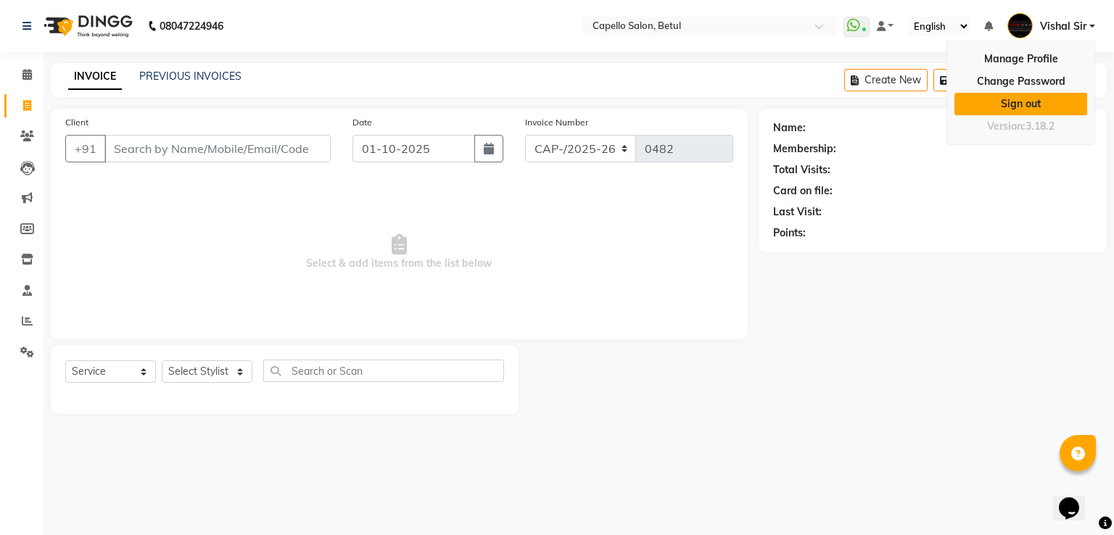
click at [1013, 103] on link "Sign out" at bounding box center [1021, 104] width 133 height 22
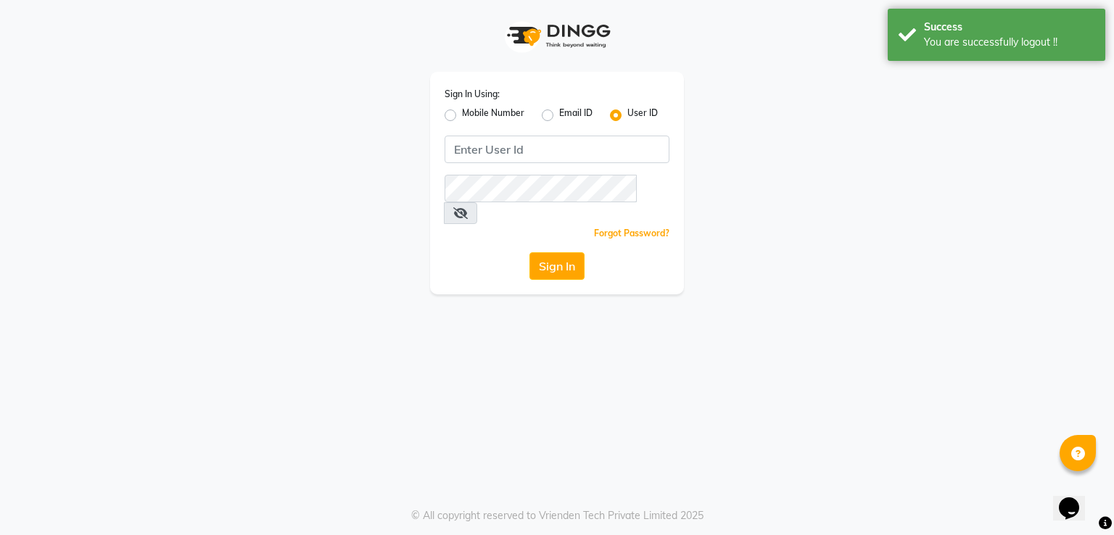
click at [462, 118] on label "Mobile Number" at bounding box center [493, 115] width 62 height 17
click at [462, 116] on input "Mobile Number" at bounding box center [466, 111] width 9 height 9
radio input "true"
radio input "false"
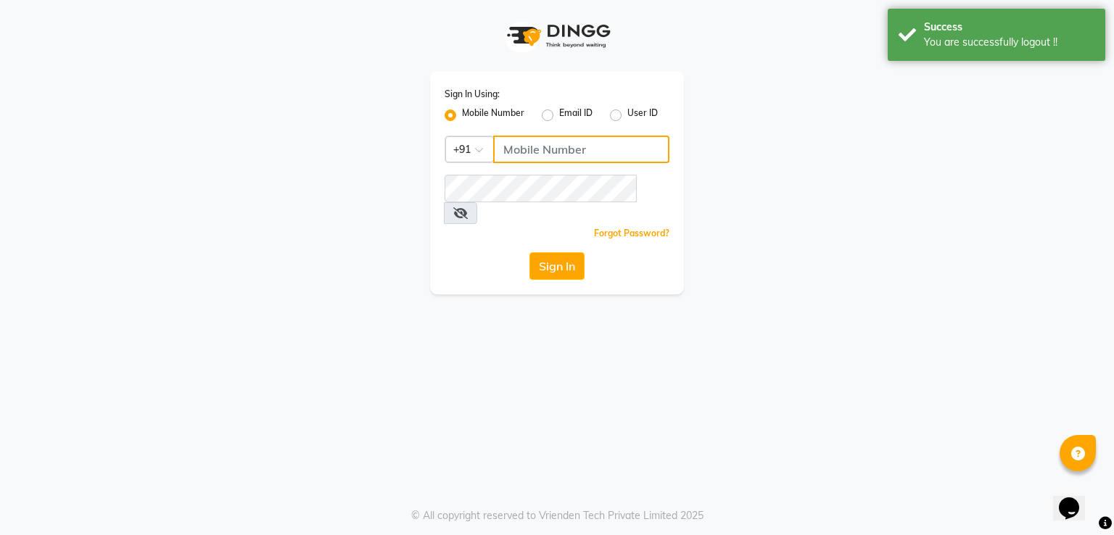
click at [538, 155] on input "Username" at bounding box center [581, 150] width 176 height 28
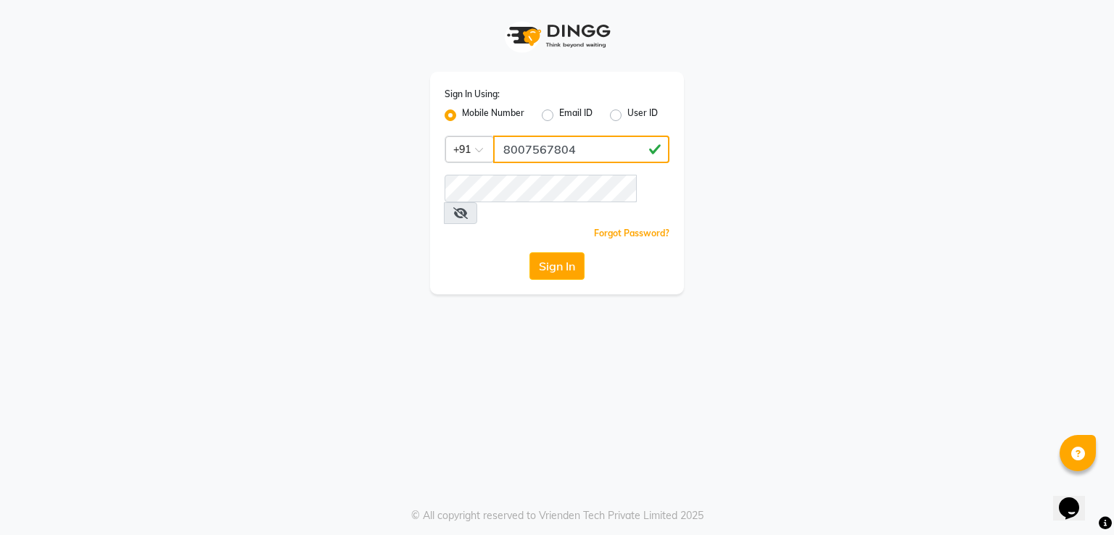
type input "8007567804"
click at [540, 252] on button "Sign In" at bounding box center [557, 266] width 55 height 28
